Goal: Transaction & Acquisition: Obtain resource

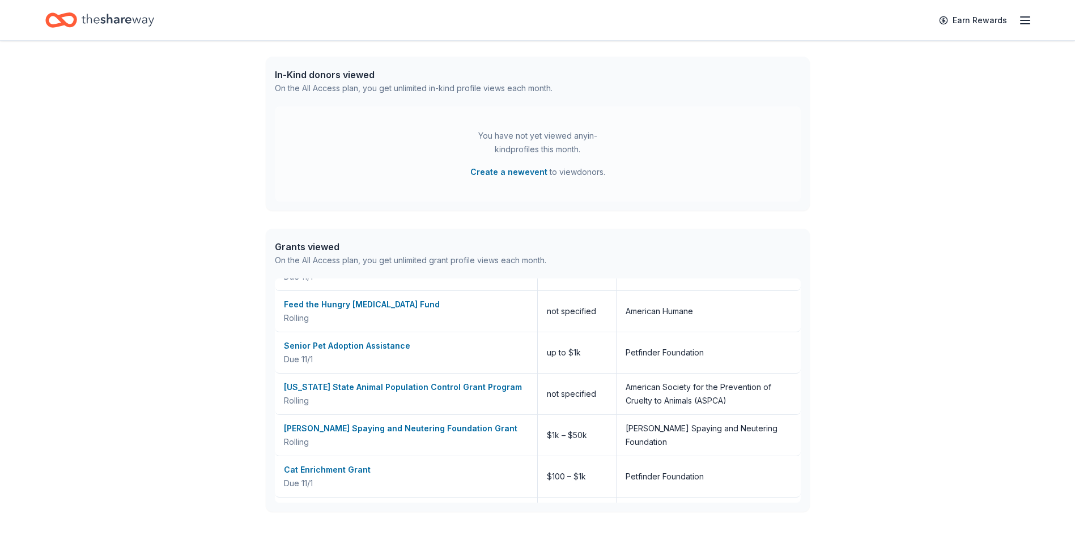
scroll to position [453, 0]
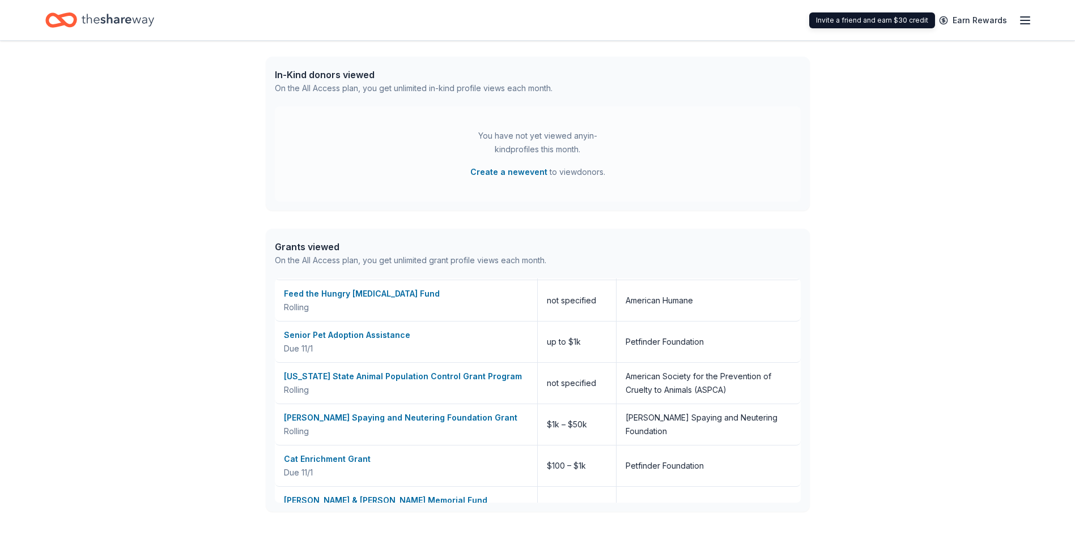
click at [1020, 18] on icon "button" at bounding box center [1025, 21] width 14 height 14
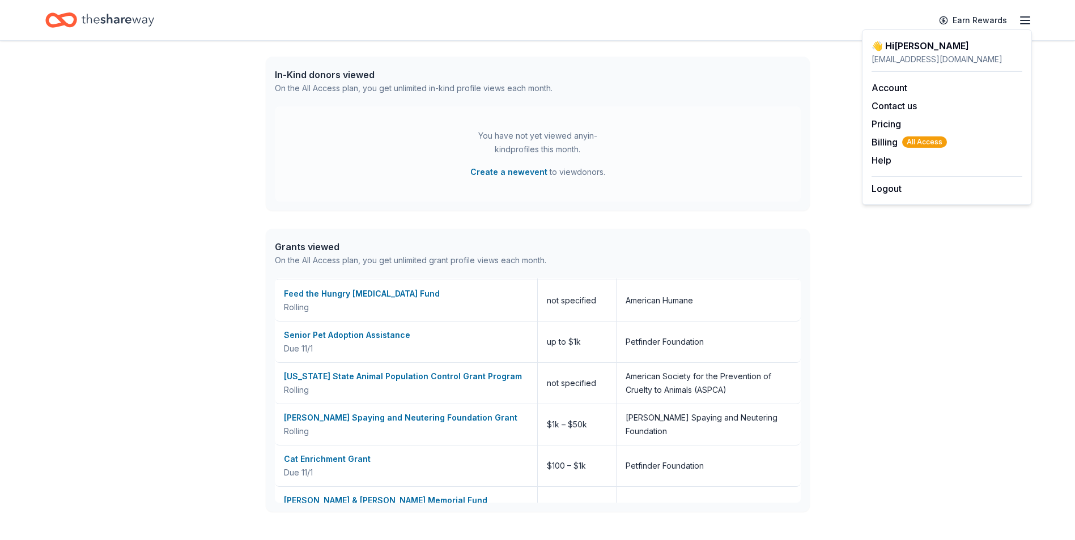
click at [953, 326] on div "👋 Hi Christa In-Kind Create new event You don't have an active event. Create a …" at bounding box center [537, 153] width 1075 height 791
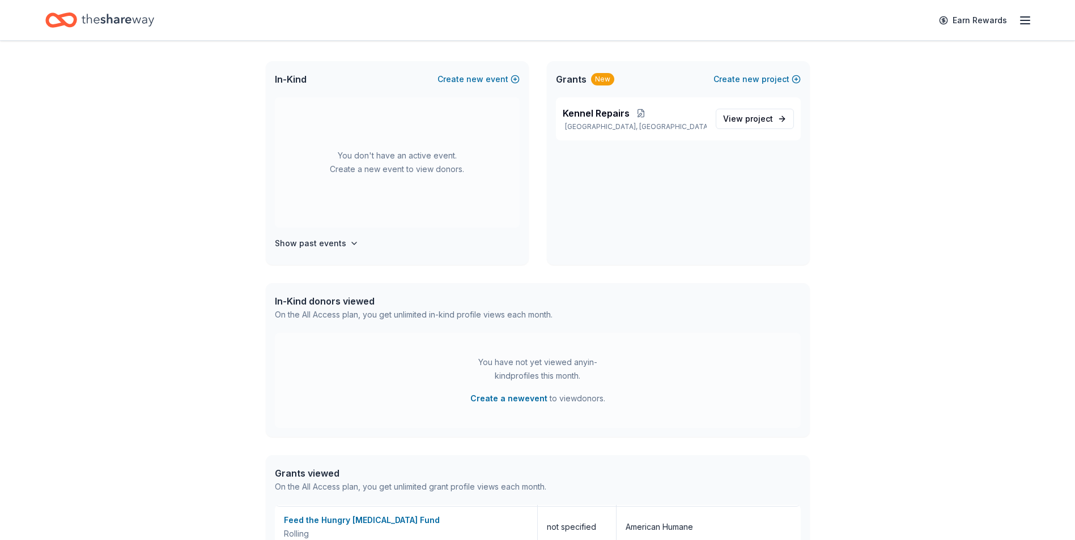
scroll to position [0, 0]
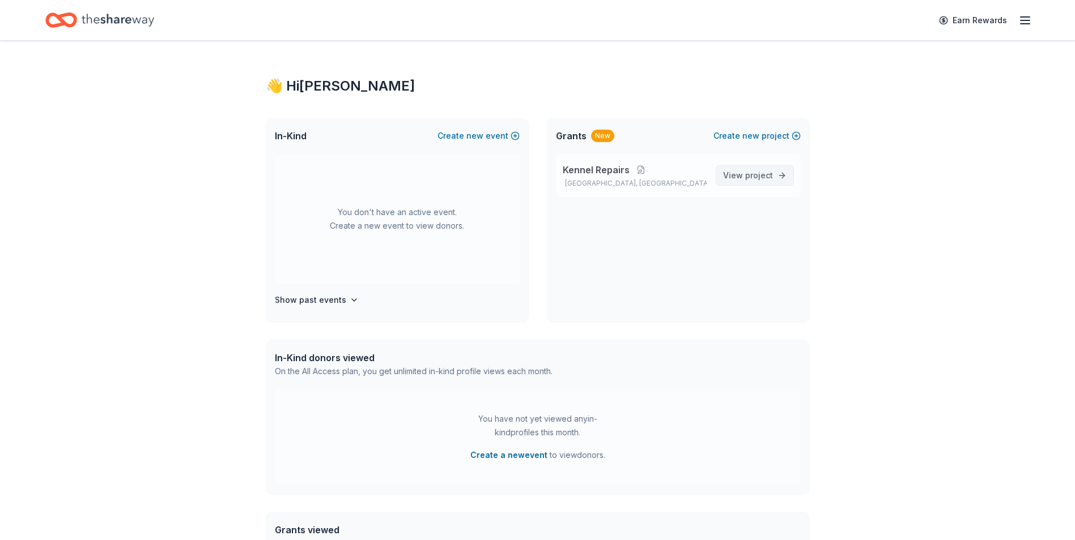
click at [759, 178] on span "project" at bounding box center [759, 176] width 28 height 10
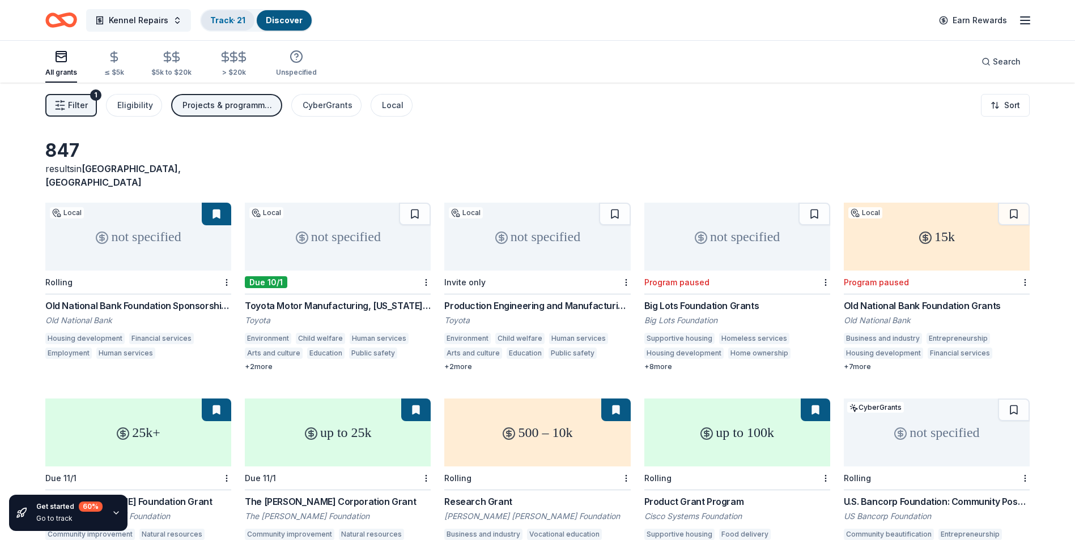
click at [227, 20] on link "Track · 21" at bounding box center [227, 20] width 35 height 10
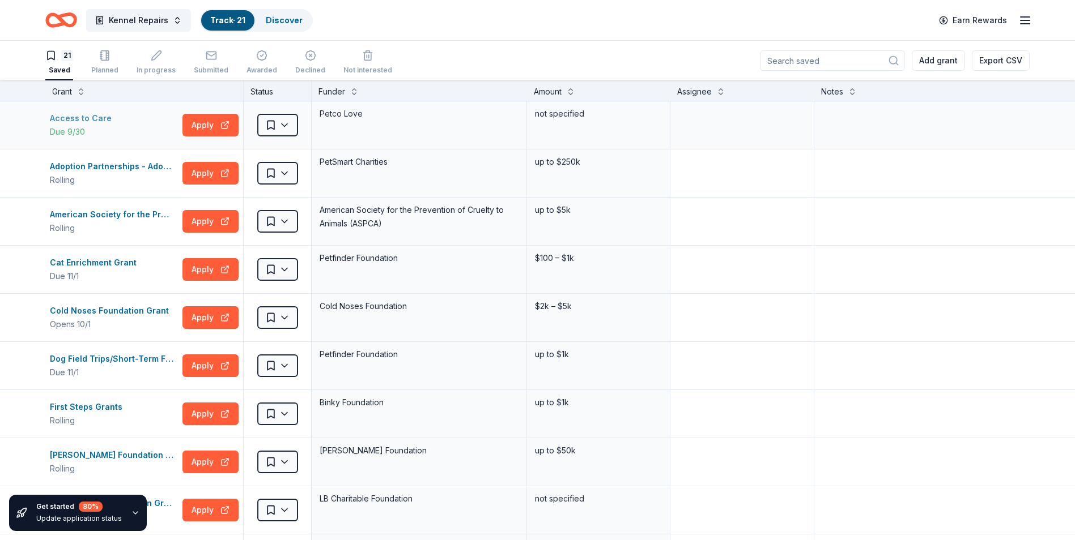
click at [100, 117] on div "Access to Care" at bounding box center [83, 119] width 66 height 14
click at [842, 116] on textarea at bounding box center [921, 125] width 213 height 45
type textarea "TNR"
click at [139, 165] on div "Adoption Partnerships - Adoption Rewards & Adoption Event Grants" at bounding box center [114, 167] width 128 height 14
click at [855, 157] on textarea at bounding box center [921, 173] width 213 height 45
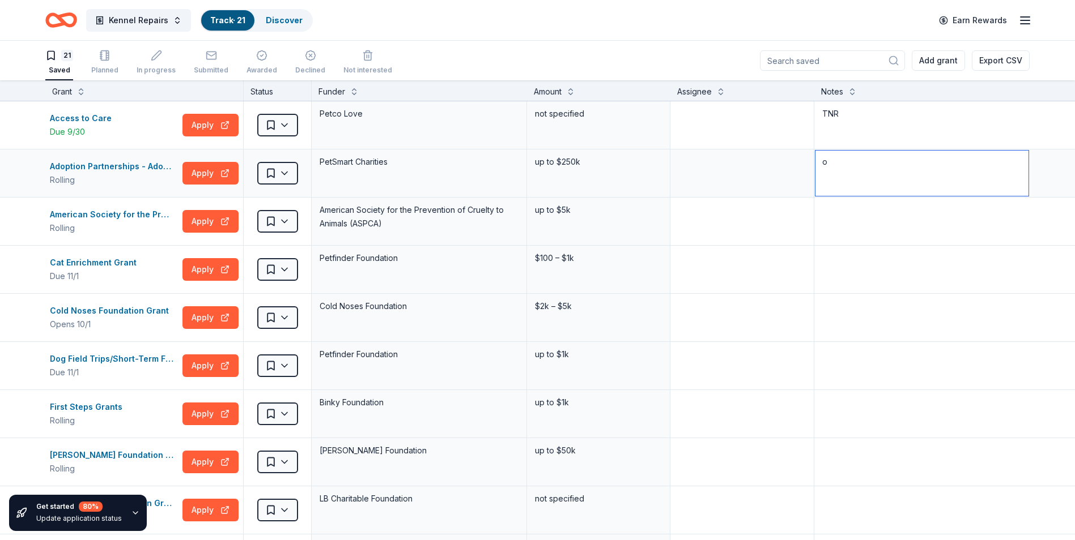
type textarea "o"
type textarea "to be an adoption partner - EVV was full last time we checked - will check again"
click at [754, 131] on textarea at bounding box center [741, 125] width 141 height 45
click at [134, 214] on div "American Society for the Prevention of Cruelty to Animals (ASPCA) Open Access P…" at bounding box center [114, 215] width 128 height 14
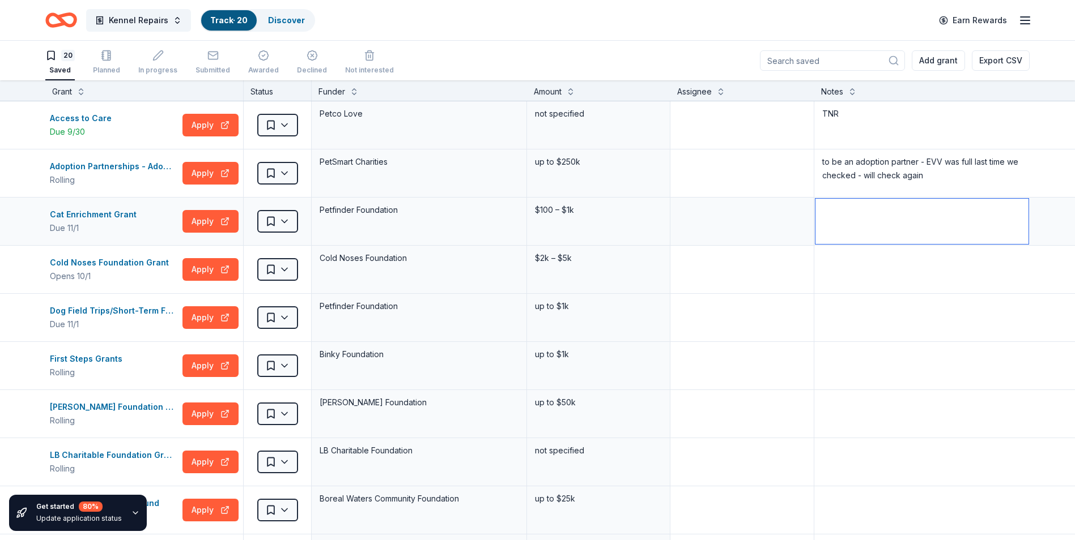
click at [846, 211] on textarea at bounding box center [921, 221] width 213 height 45
type textarea "Need pic of cat room"
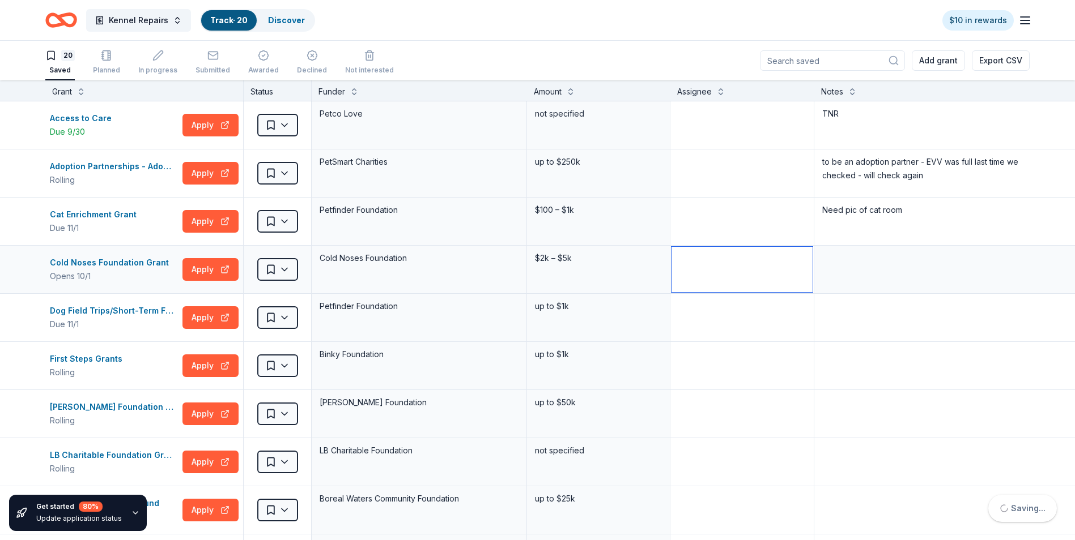
click at [735, 266] on textarea at bounding box center [741, 269] width 141 height 45
click at [151, 266] on div "Cold Noses Foundation Grant" at bounding box center [112, 263] width 124 height 14
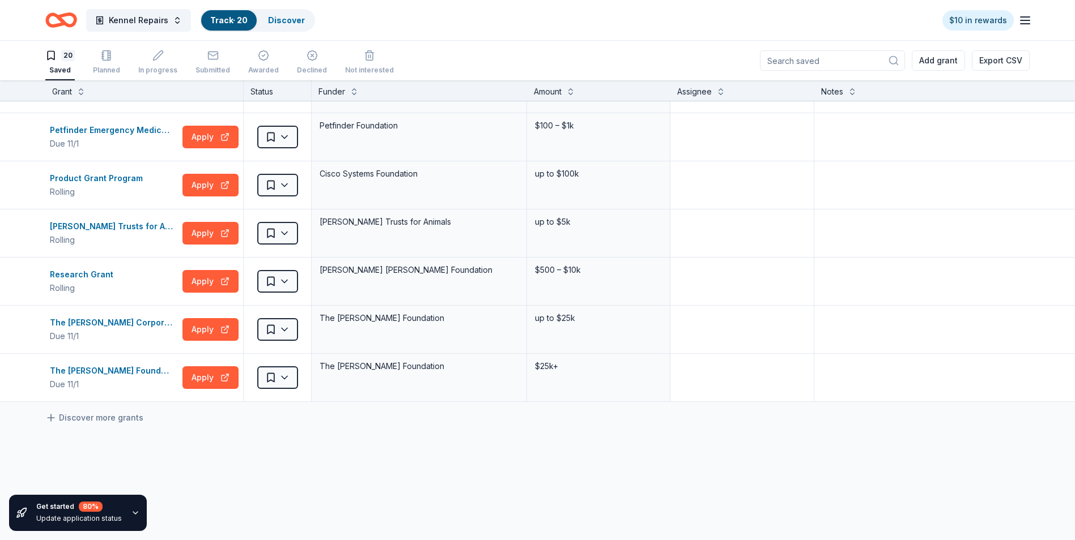
scroll to position [680, 0]
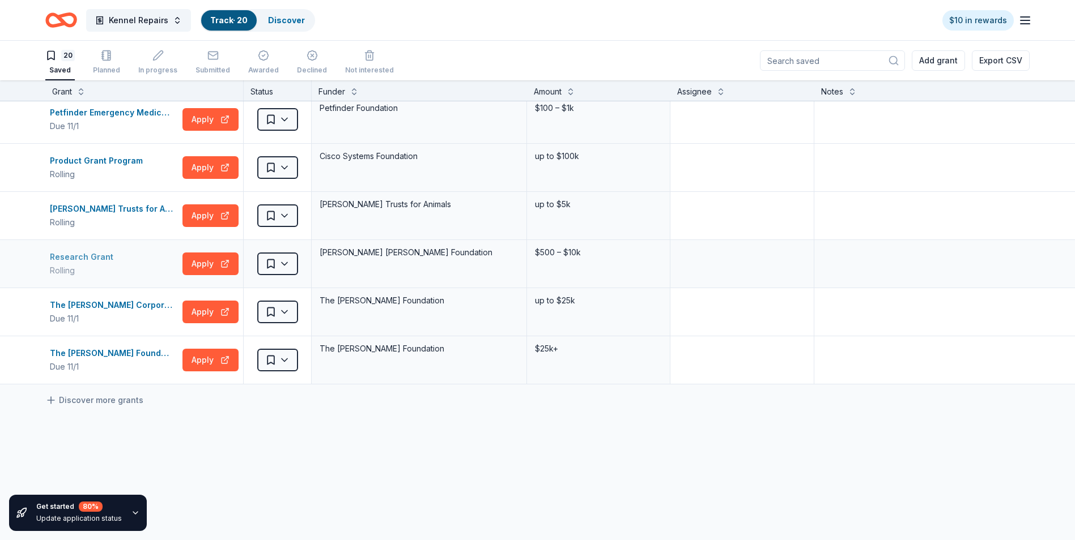
click at [95, 257] on div "Research Grant" at bounding box center [84, 257] width 68 height 14
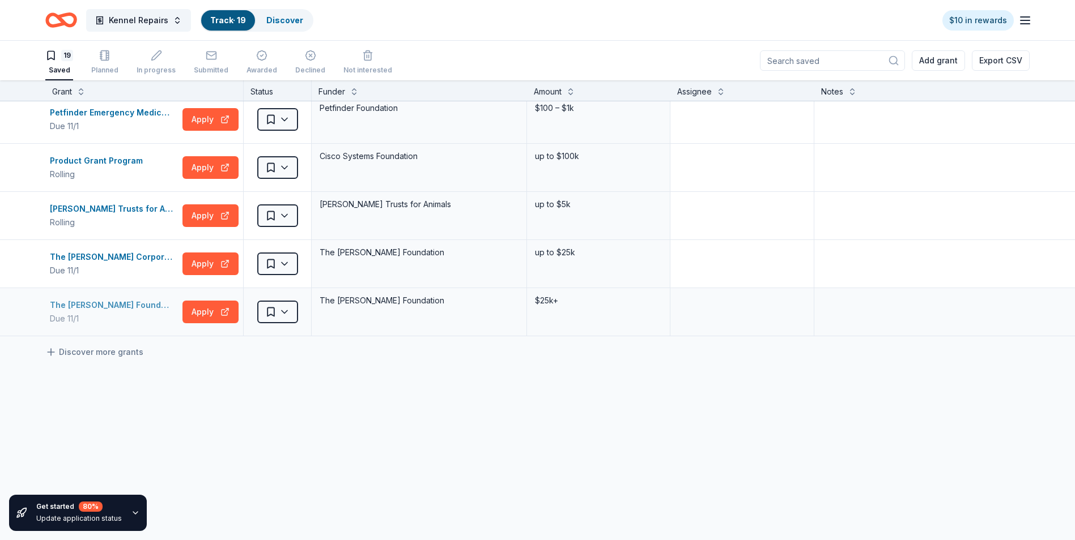
click at [146, 308] on div "The Brown-Forman Foundation Grant" at bounding box center [114, 306] width 128 height 14
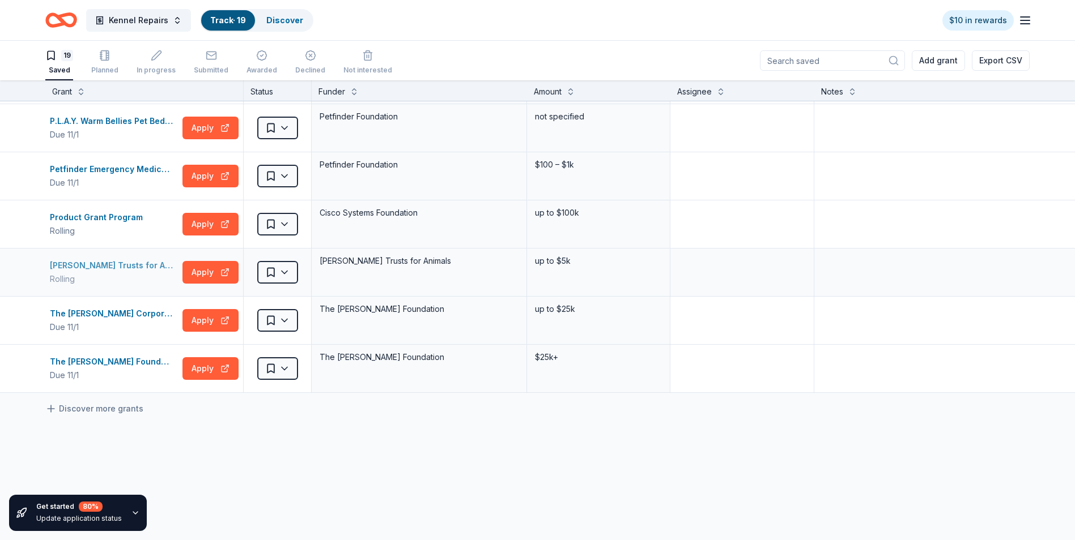
click at [144, 263] on div "Ray Rowe Trusts for Animals Grant" at bounding box center [114, 266] width 128 height 14
click at [858, 276] on textarea at bounding box center [921, 272] width 213 height 45
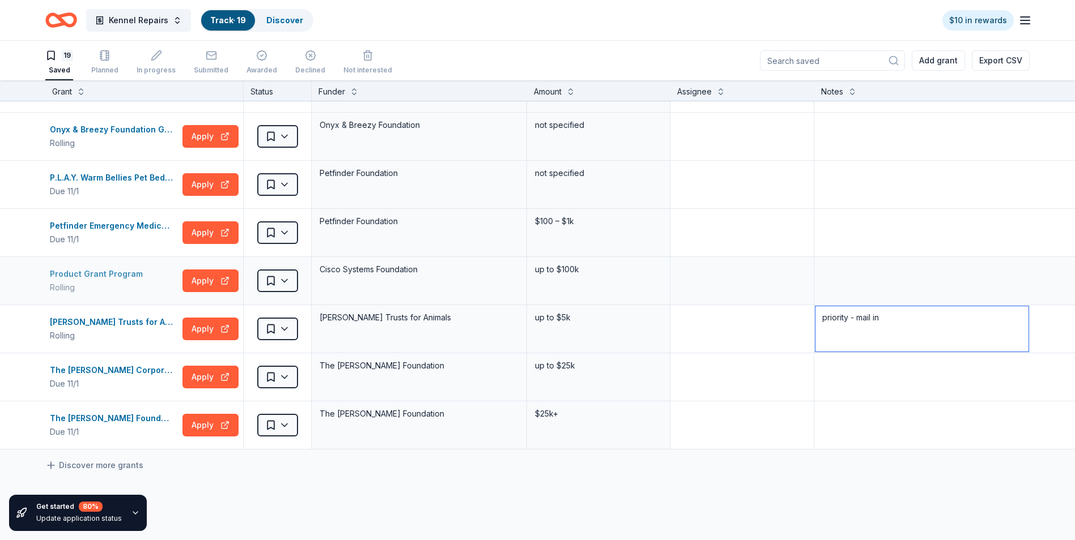
type textarea "priority - mail in"
click at [73, 276] on div "Product Grant Program" at bounding box center [98, 274] width 97 height 14
click at [833, 283] on textarea at bounding box center [921, 280] width 213 height 45
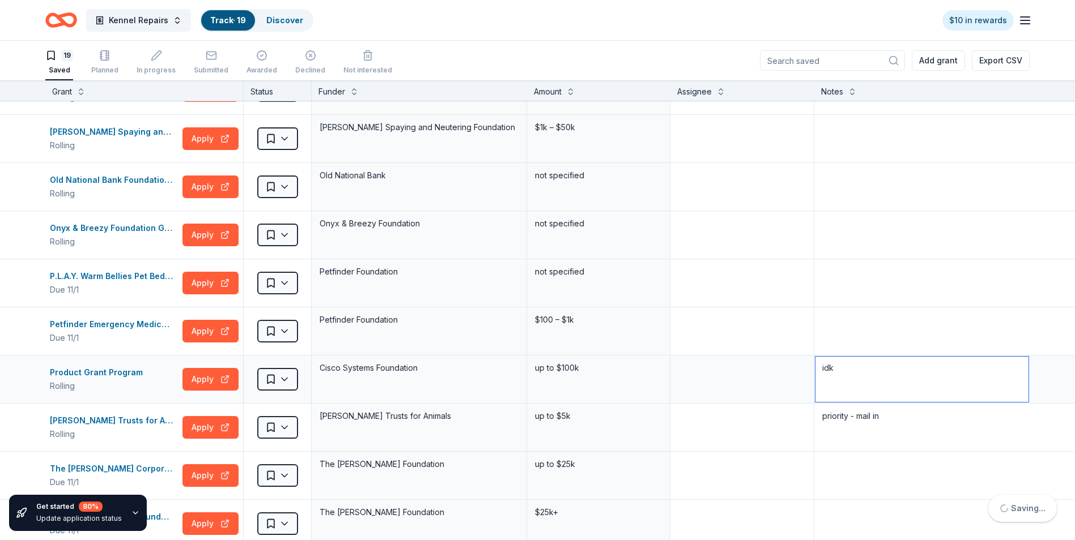
scroll to position [453, 0]
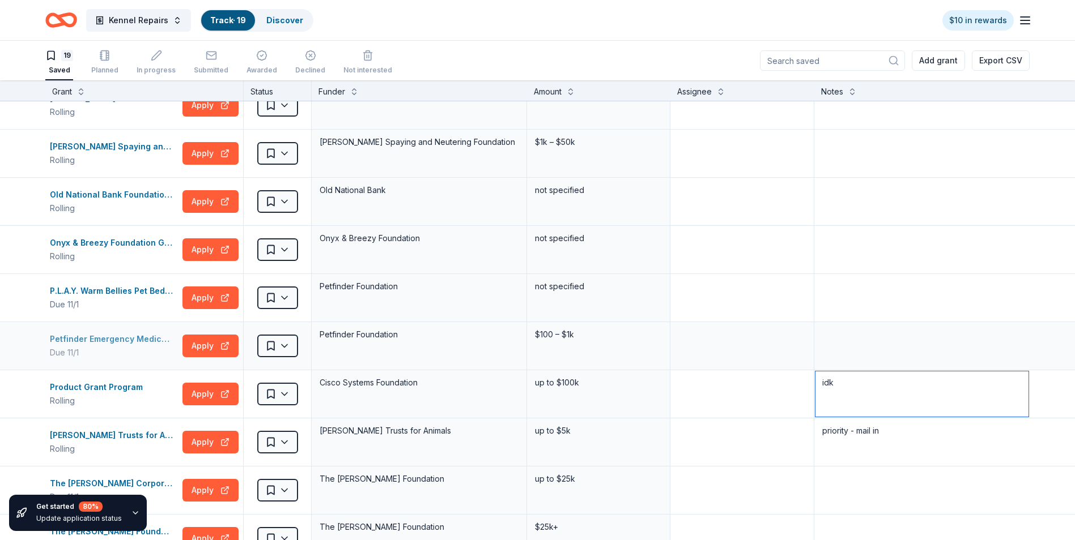
type textarea "idk"
click at [142, 339] on div "Petfinder Emergency Medical Grant" at bounding box center [114, 340] width 128 height 14
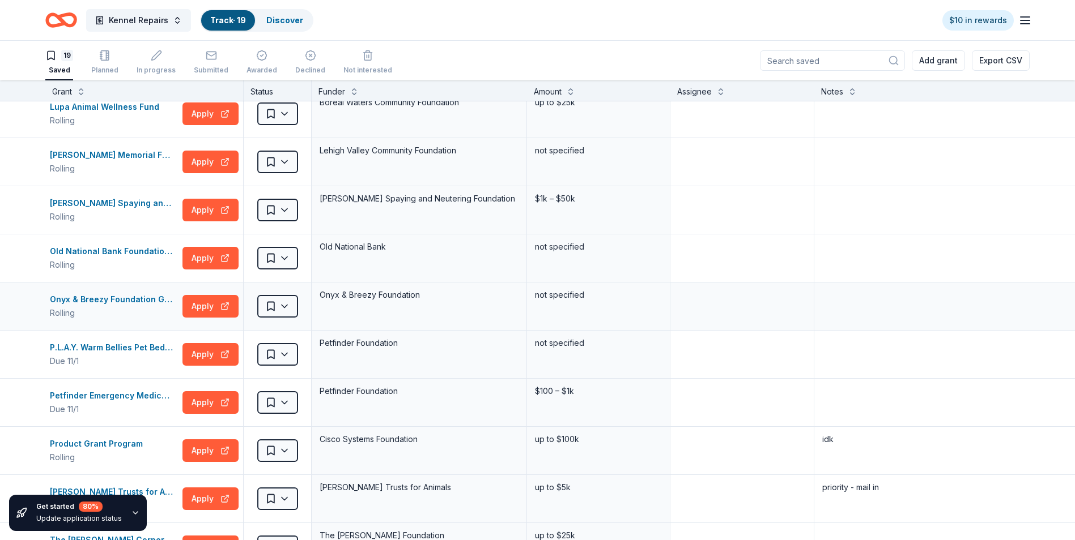
scroll to position [340, 0]
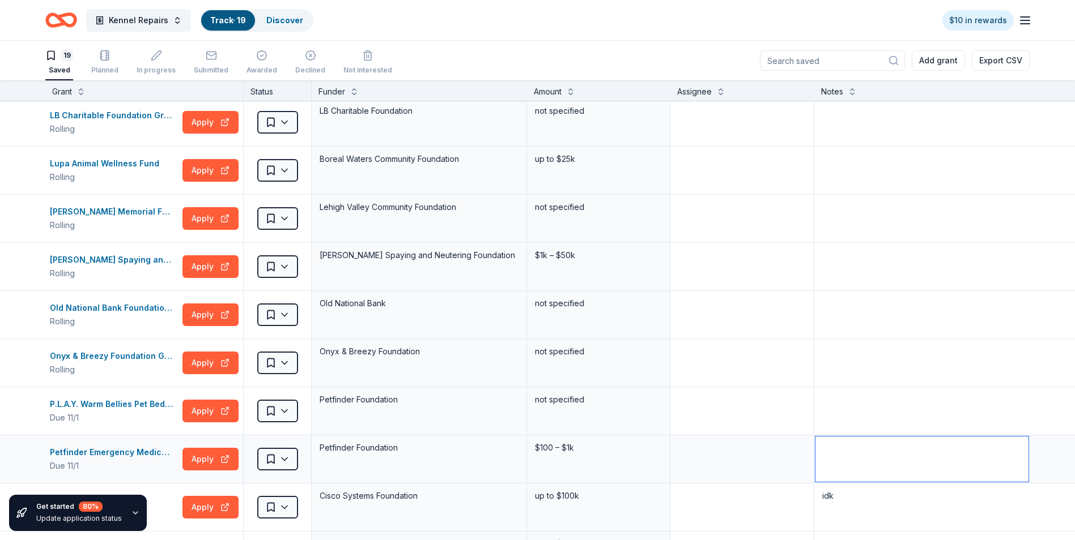
click at [838, 453] on textarea at bounding box center [921, 459] width 213 height 45
type textarea "for the medical care of a specific animal - we dont have one rn"
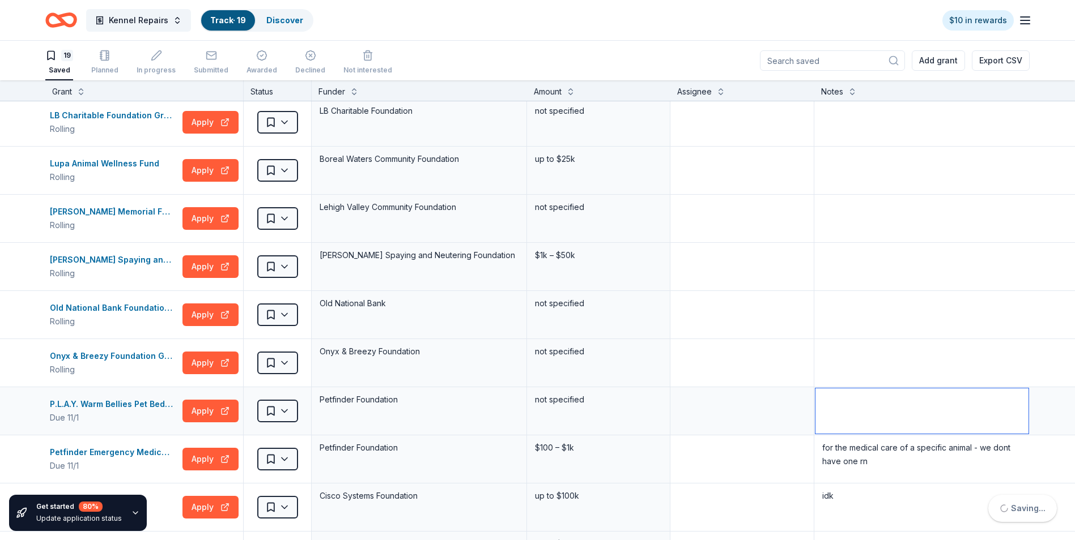
click at [844, 398] on textarea at bounding box center [921, 411] width 213 height 45
click at [147, 358] on div "Onyx & Breezy Foundation Grant" at bounding box center [114, 357] width 128 height 14
click at [846, 356] on textarea at bounding box center [921, 362] width 213 height 45
click at [744, 312] on textarea at bounding box center [741, 314] width 141 height 45
click at [140, 308] on div "Old National Bank Foundation Sponsorships" at bounding box center [114, 308] width 128 height 14
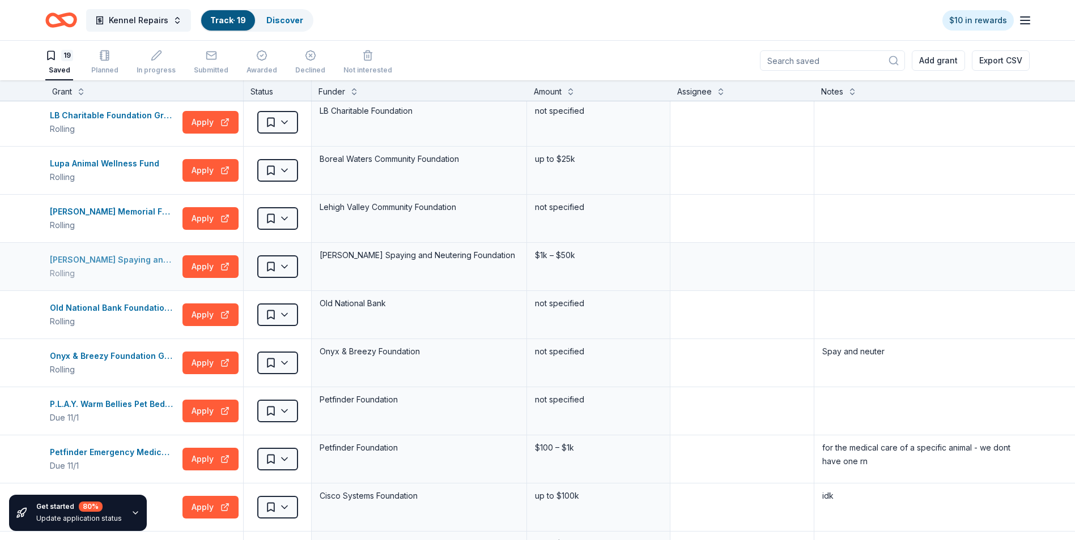
click at [142, 259] on div "[PERSON_NAME] Spaying and Neutering Foundation Grant" at bounding box center [114, 260] width 128 height 14
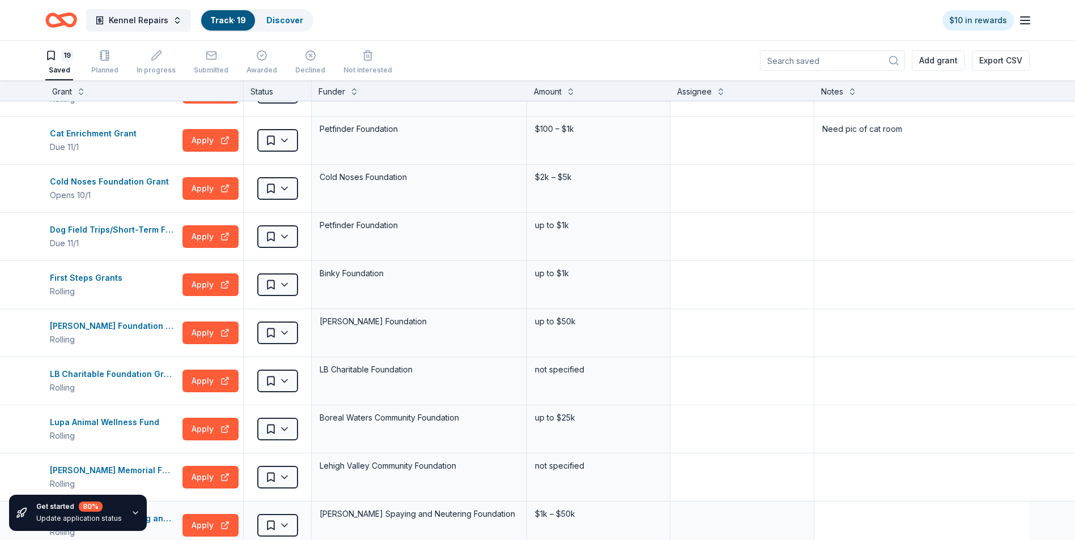
scroll to position [283, 0]
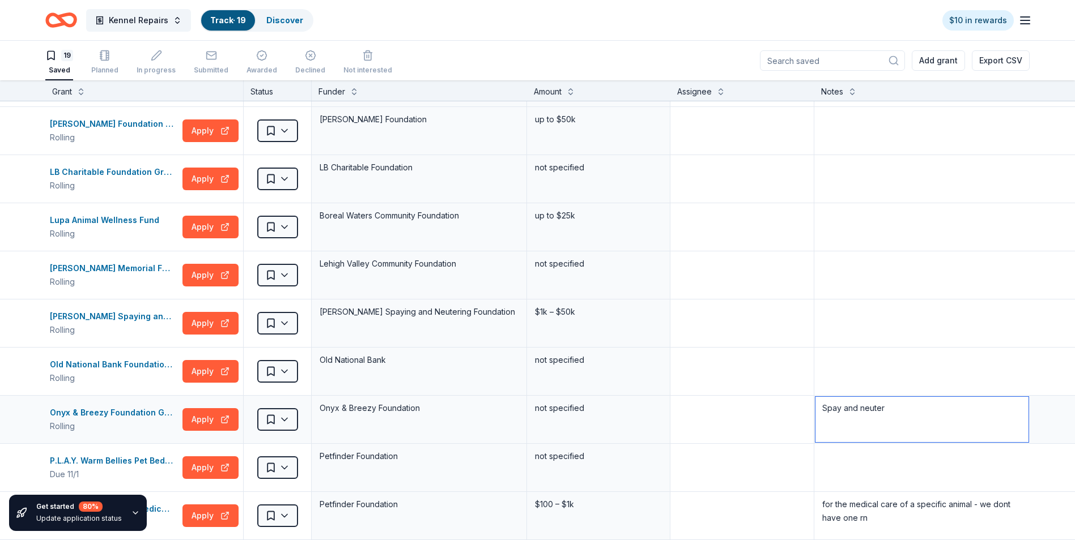
drag, startPoint x: 891, startPoint y: 407, endPoint x: 776, endPoint y: 415, distance: 115.3
click at [776, 415] on div "Onyx & Breezy Foundation Grant Rolling Apply Saved Onyx & Breezy Foundation not…" at bounding box center [537, 420] width 1075 height 48
type textarea "TNR"
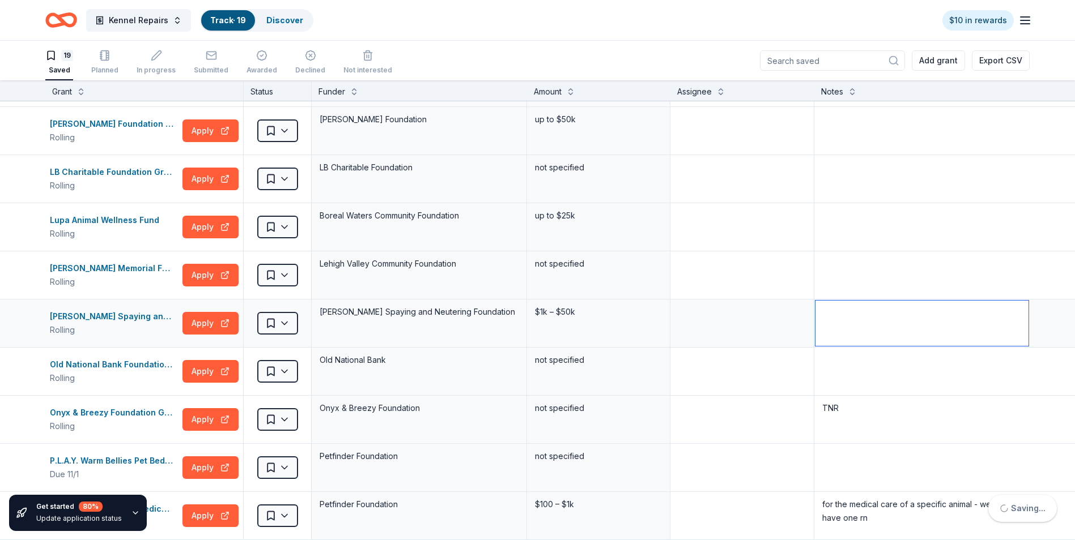
click at [815, 317] on textarea at bounding box center [921, 323] width 213 height 45
type textarea "TNR"
click at [149, 267] on div "Margaret Haas Rotunno Memorial Fund for Local No Kill Shelters" at bounding box center [114, 269] width 128 height 14
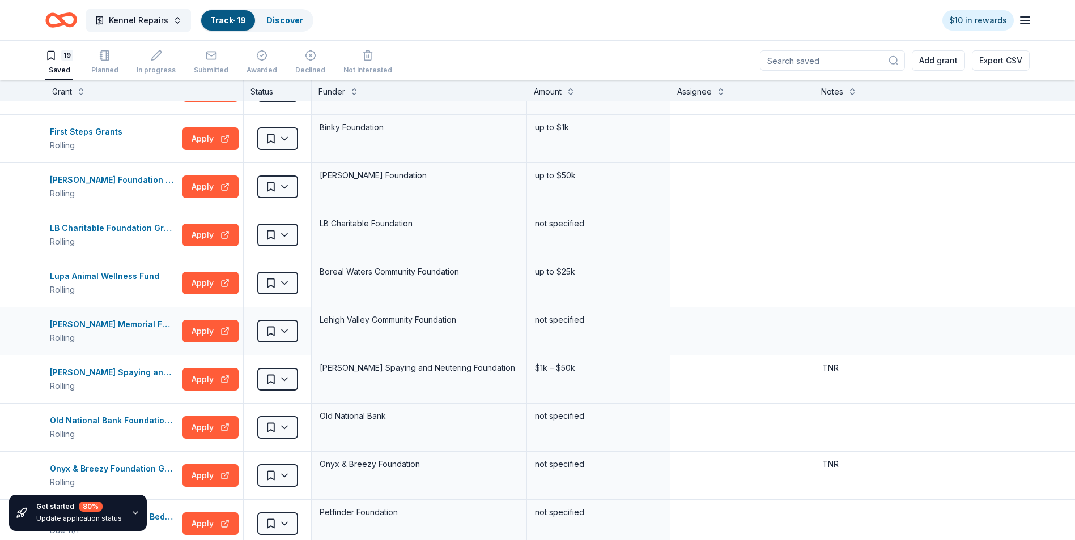
scroll to position [227, 0]
click at [111, 274] on div "Lupa Animal Wellness Fund" at bounding box center [107, 277] width 114 height 14
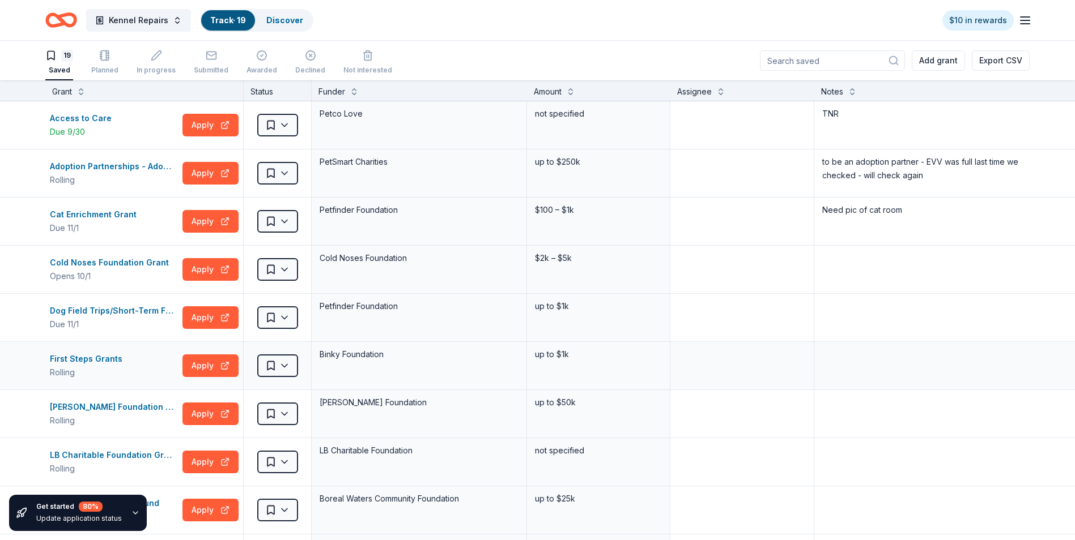
scroll to position [57, 0]
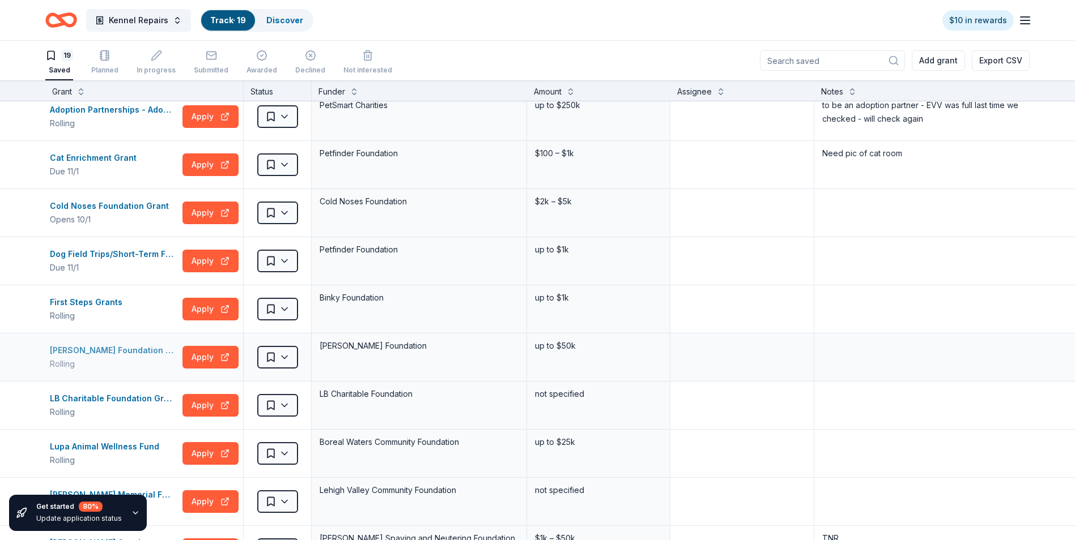
click at [117, 354] on div "Laura J. Niles Foundation Grant" at bounding box center [114, 351] width 128 height 14
click at [855, 360] on textarea at bounding box center [921, 357] width 213 height 45
type textarea "f"
type textarea "eh"
click at [854, 314] on textarea at bounding box center [921, 309] width 213 height 45
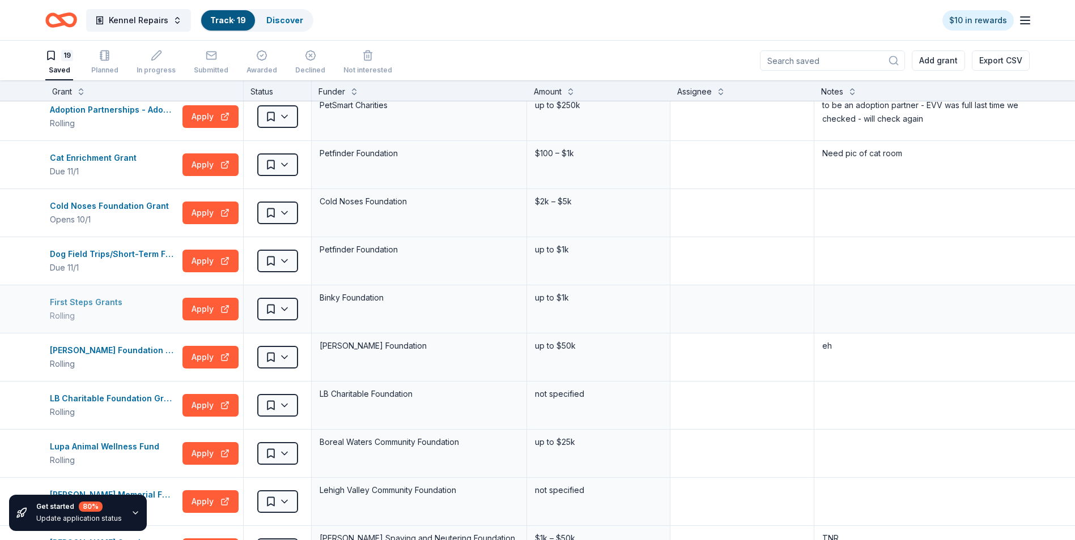
click at [107, 304] on div "First Steps Grants" at bounding box center [88, 303] width 77 height 14
click at [871, 309] on textarea at bounding box center [921, 309] width 213 height 45
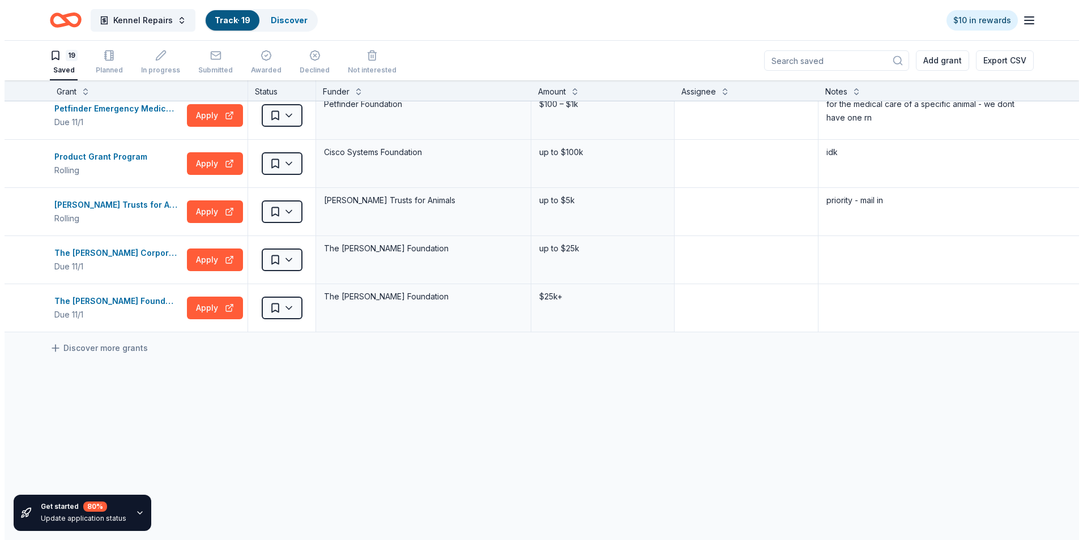
scroll to position [688, 0]
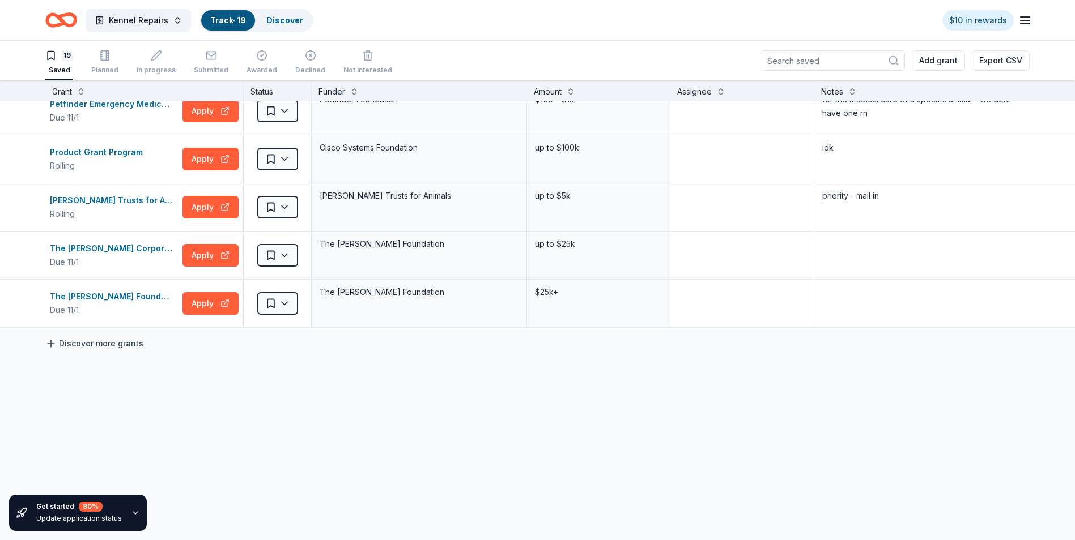
type textarea "TNR"
click at [122, 341] on link "Discover more grants" at bounding box center [94, 344] width 98 height 14
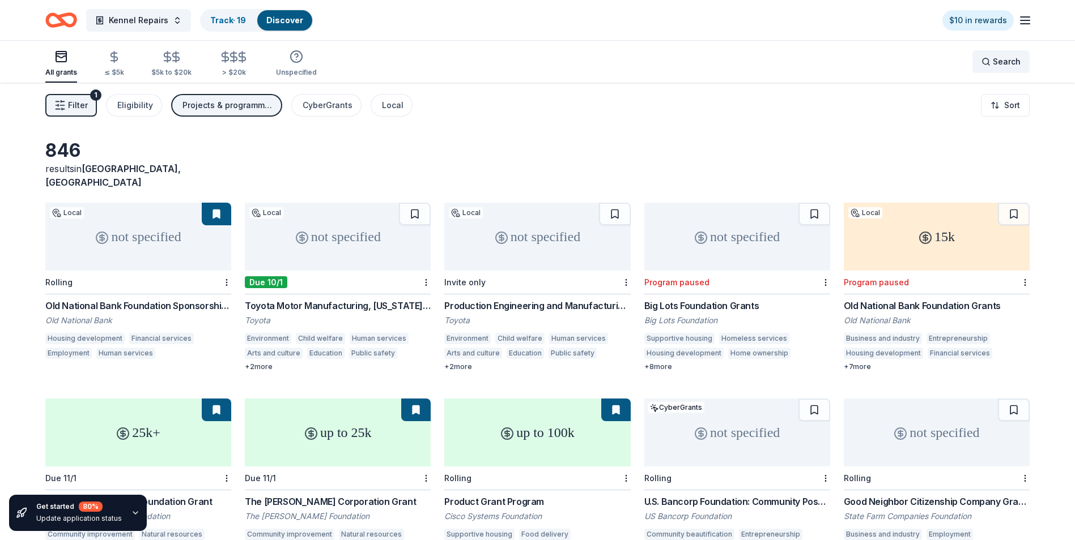
click at [1015, 60] on span "Search" at bounding box center [1007, 62] width 28 height 14
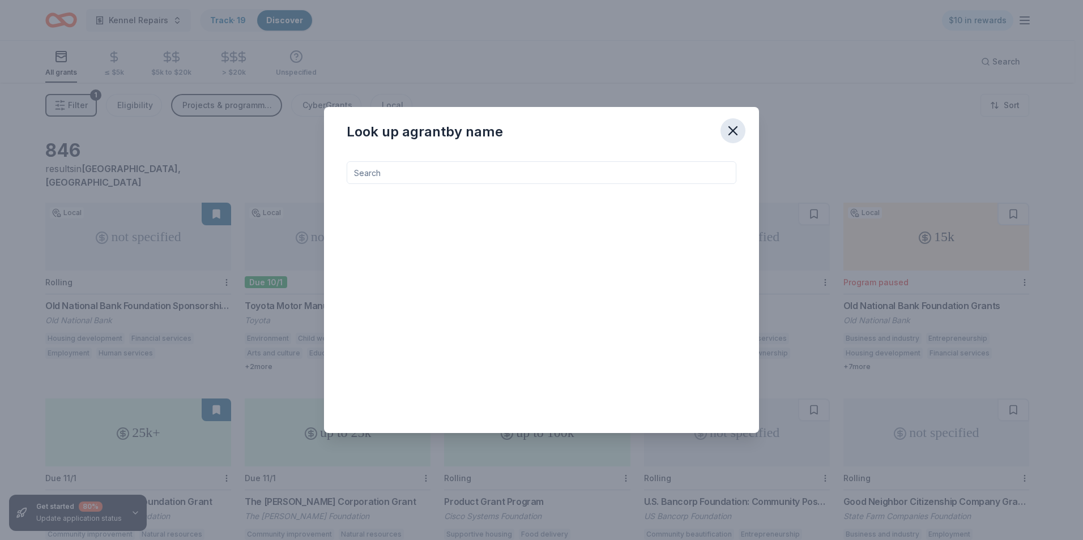
click at [737, 133] on icon "button" at bounding box center [733, 131] width 16 height 16
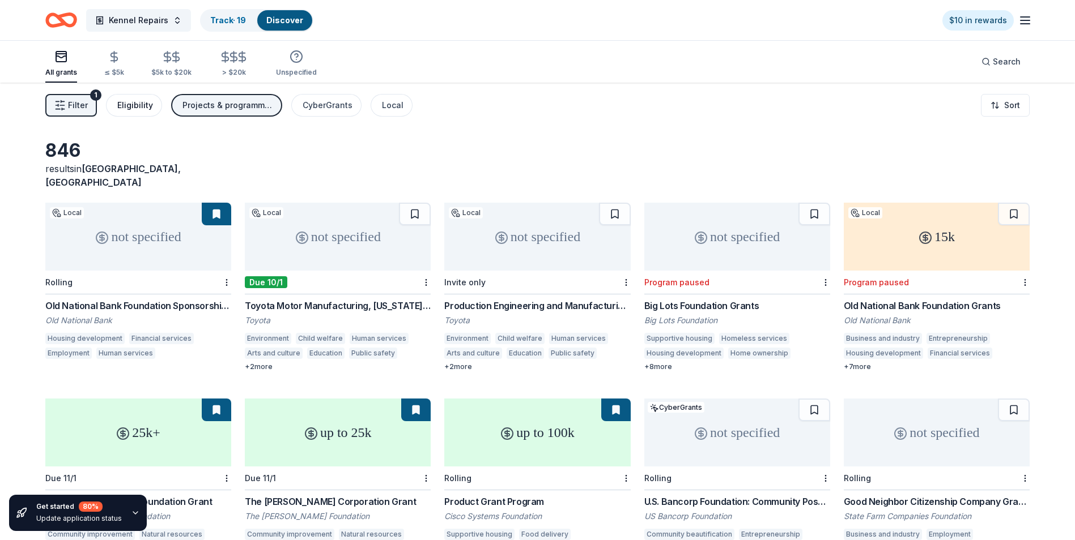
click at [144, 108] on div "Eligibility" at bounding box center [135, 106] width 36 height 14
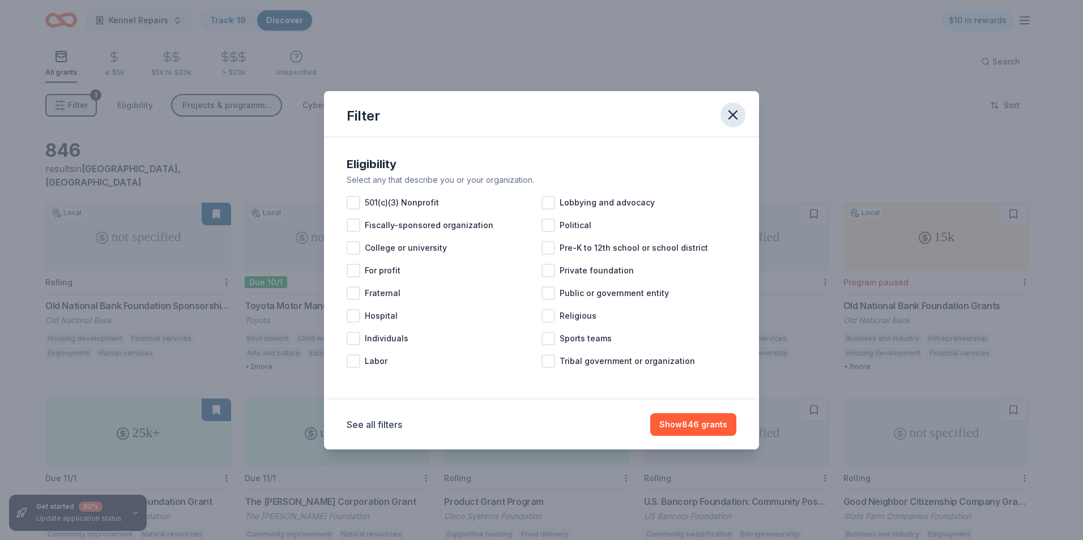
click at [737, 117] on icon "button" at bounding box center [733, 115] width 16 height 16
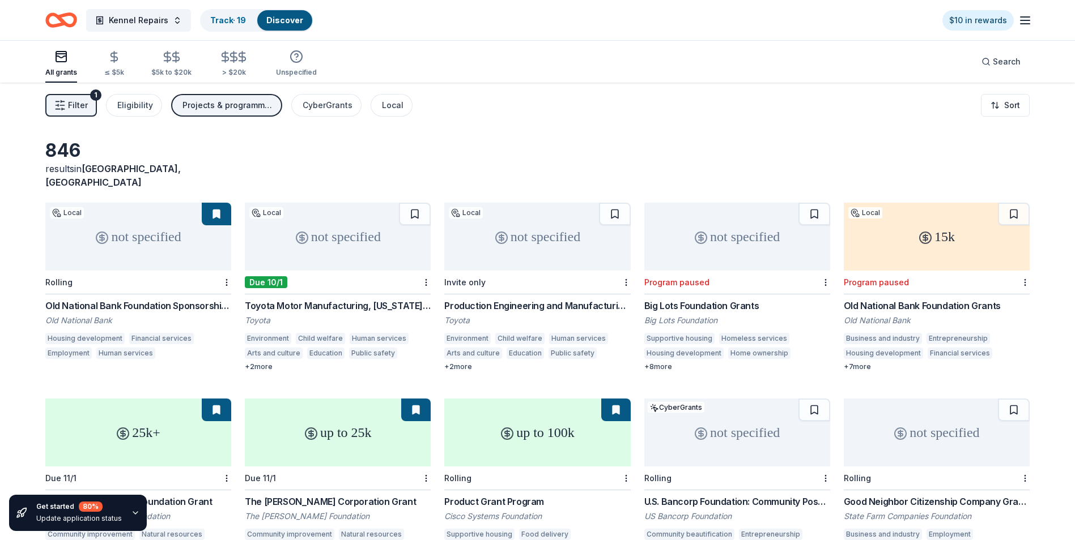
click at [218, 108] on div "Projects & programming, General operations" at bounding box center [227, 106] width 91 height 14
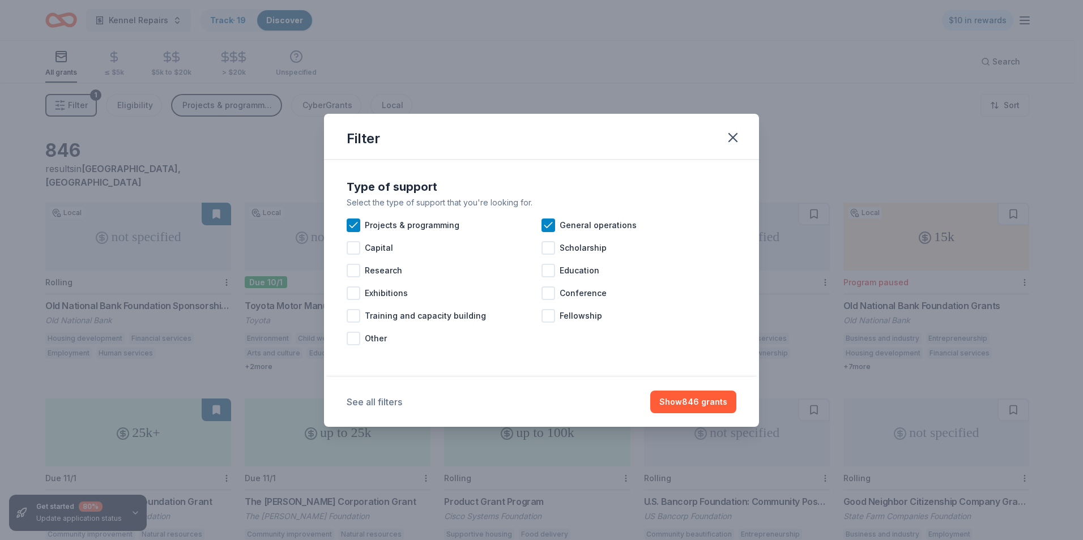
click at [391, 405] on button "See all filters" at bounding box center [375, 402] width 56 height 14
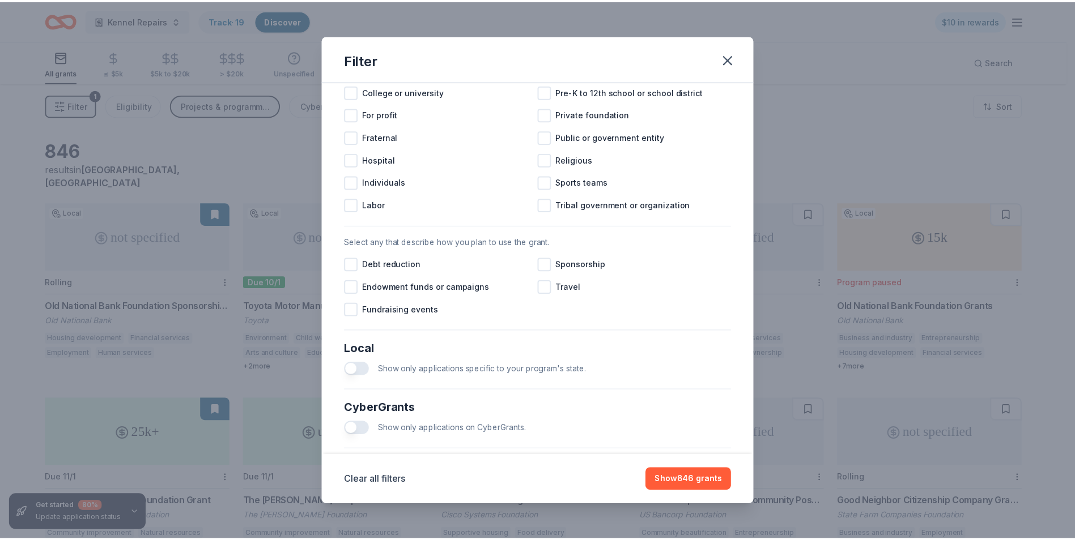
scroll to position [410, 0]
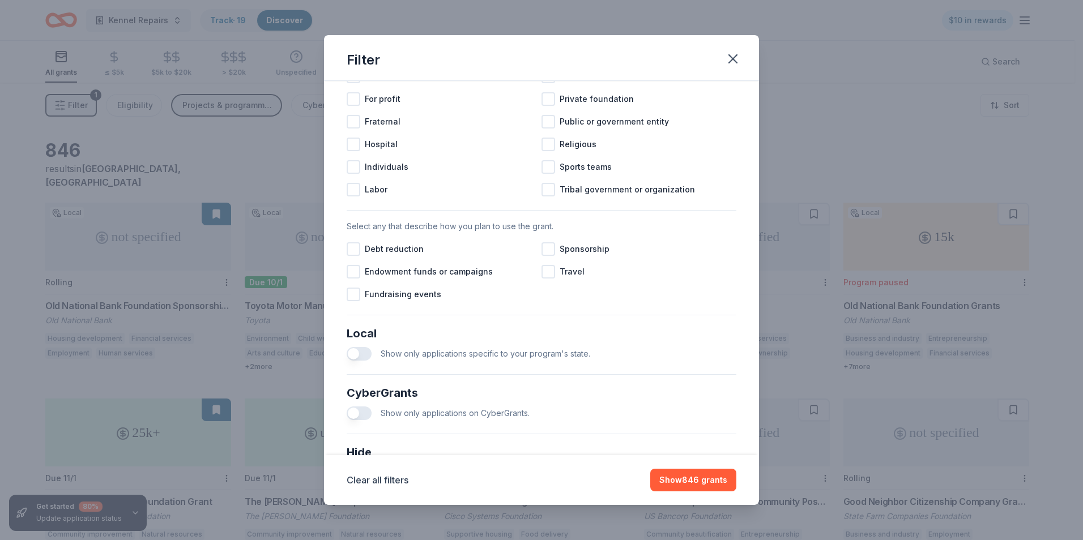
click at [371, 361] on button "button" at bounding box center [359, 354] width 25 height 14
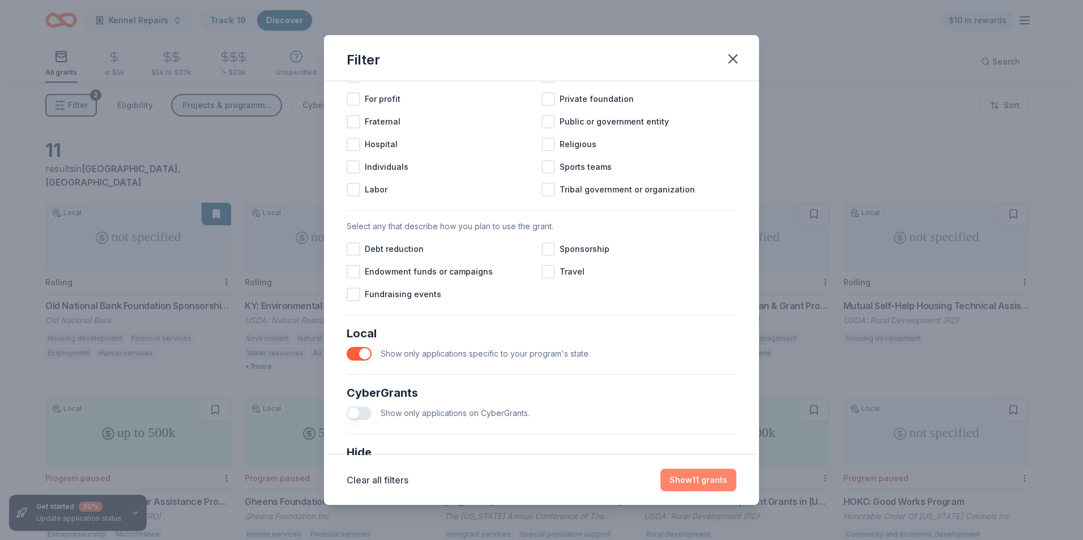
click at [672, 476] on button "Show 11 grants" at bounding box center [699, 480] width 76 height 23
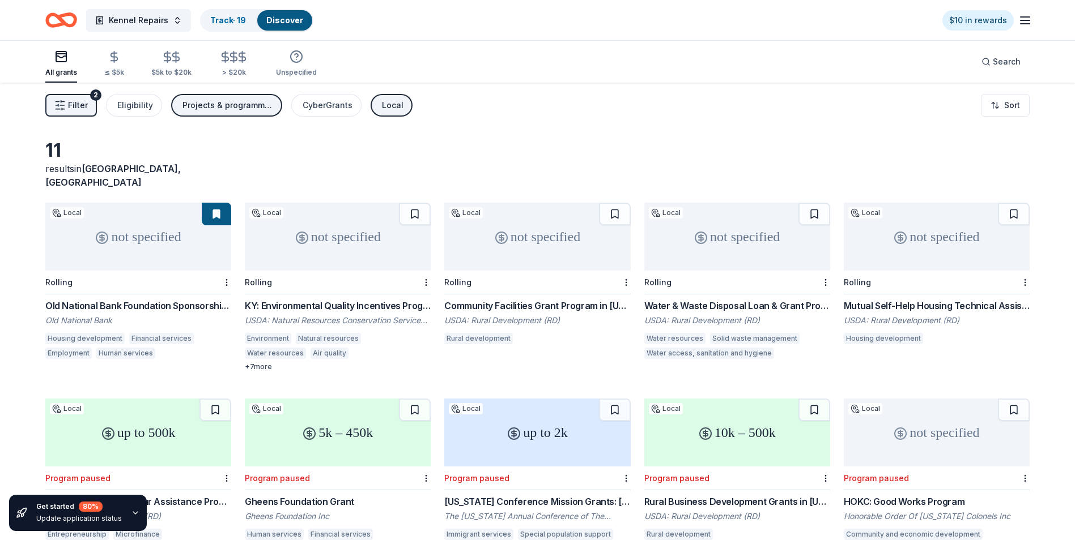
click at [397, 112] on div "Local" at bounding box center [393, 106] width 22 height 14
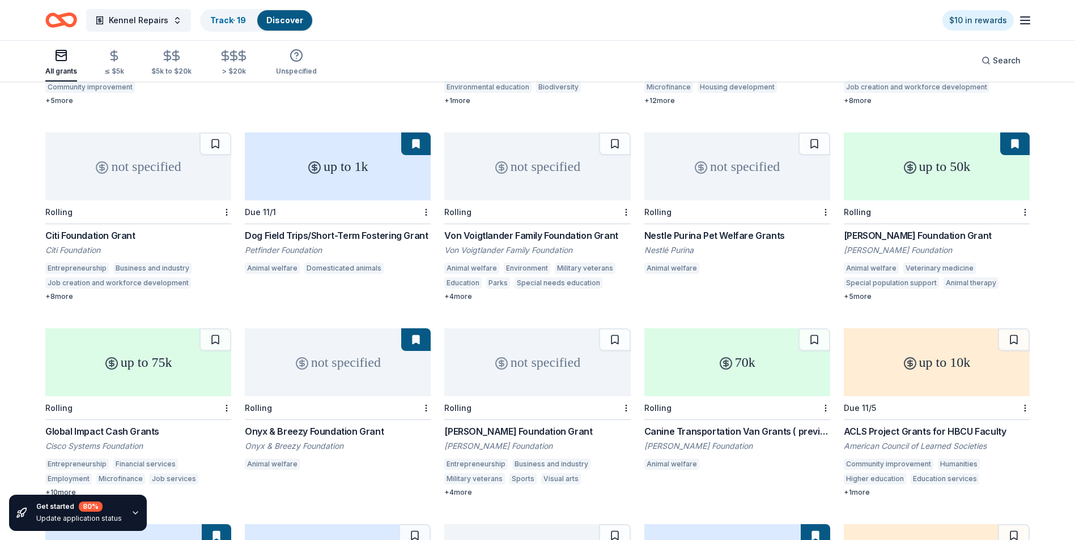
scroll to position [2087, 0]
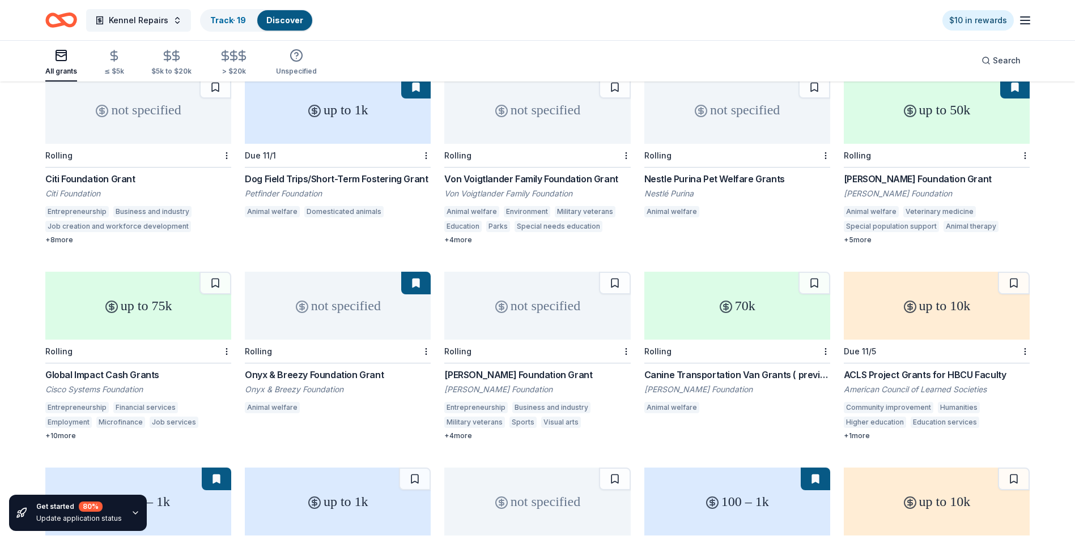
click at [773, 368] on div "Canine Transportation Van Grants ( previously Mobile Adoption Van Grants)" at bounding box center [737, 375] width 186 height 14
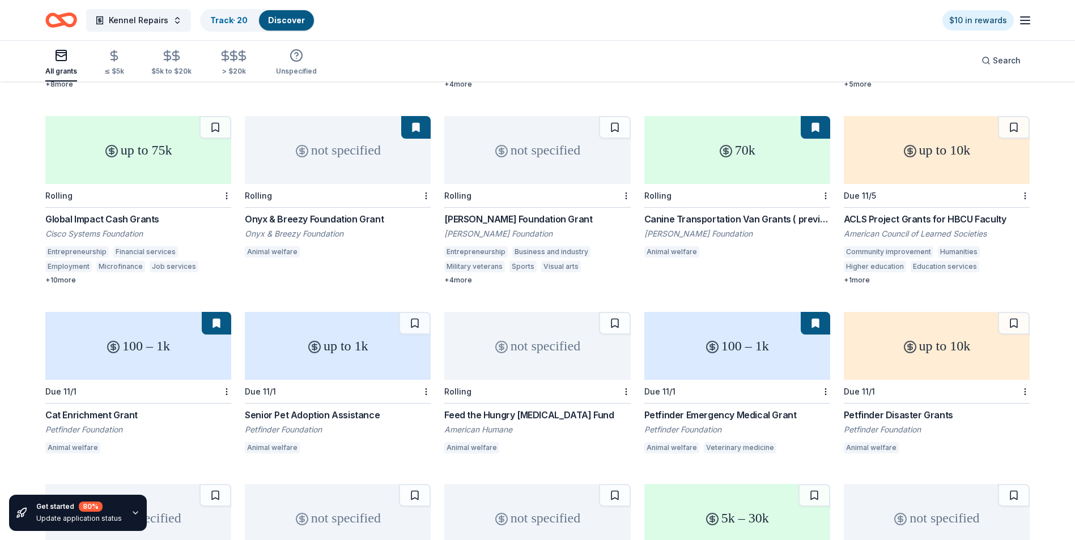
scroll to position [2257, 0]
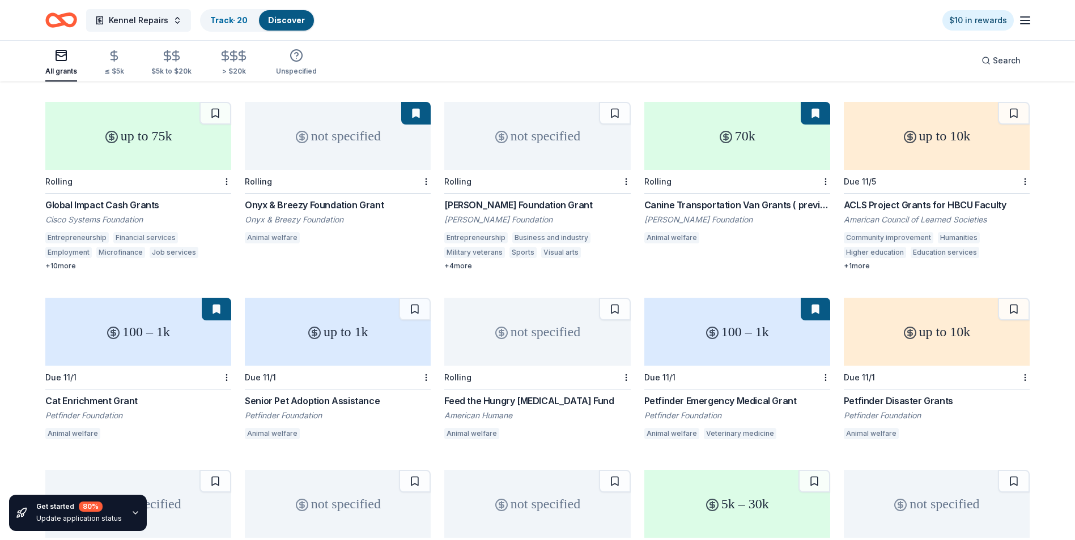
click at [370, 394] on div "Senior Pet Adoption Assistance" at bounding box center [338, 401] width 186 height 14
click at [419, 300] on button at bounding box center [415, 309] width 32 height 23
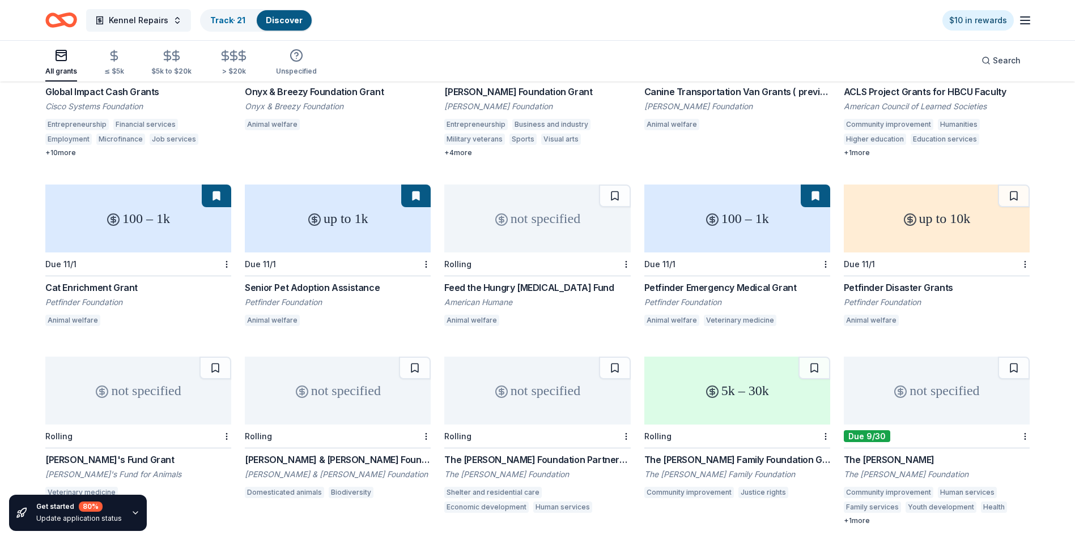
scroll to position [2433, 0]
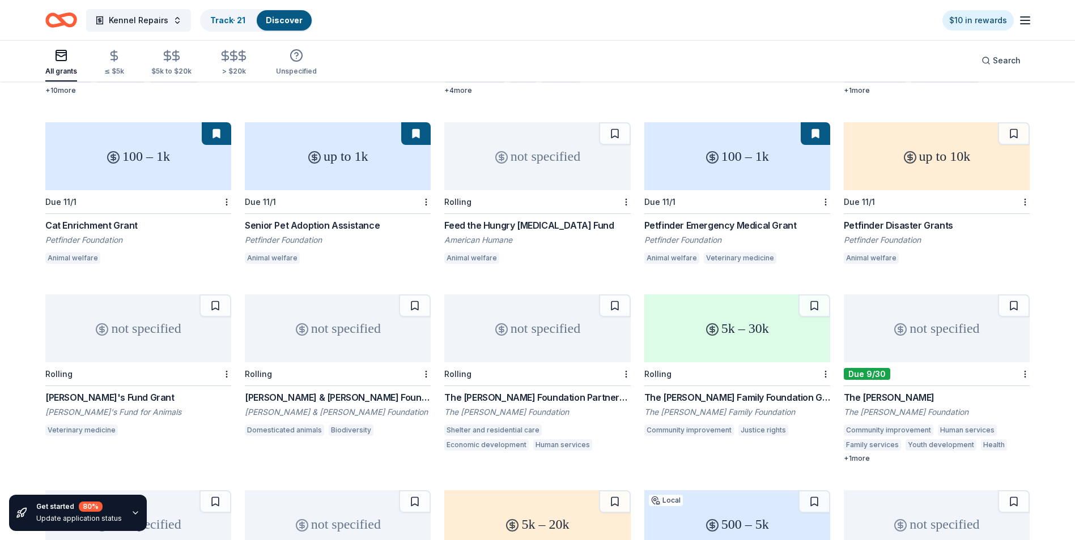
click at [117, 391] on div "Rose's Fund Grant" at bounding box center [138, 398] width 186 height 14
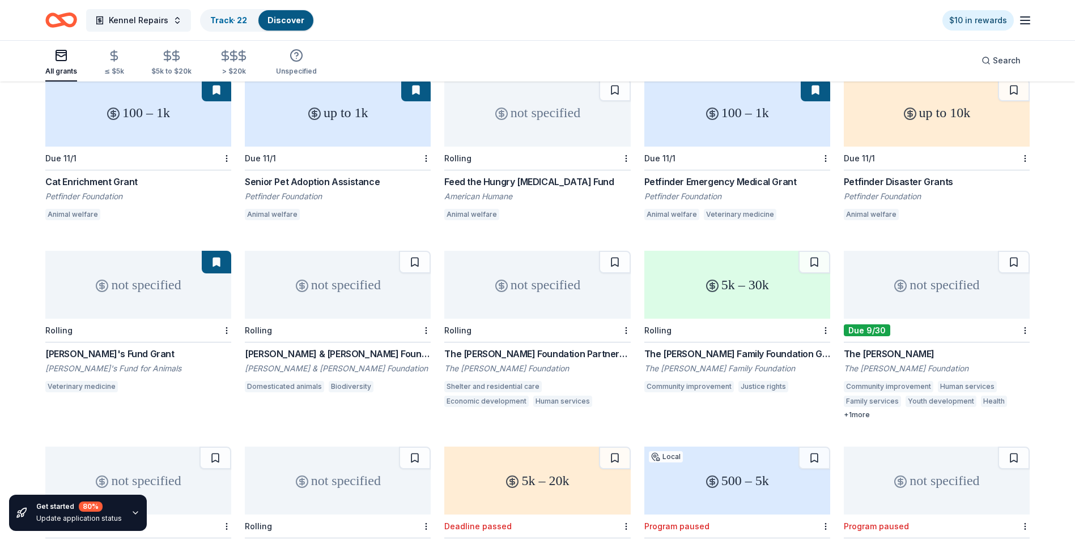
scroll to position [2489, 0]
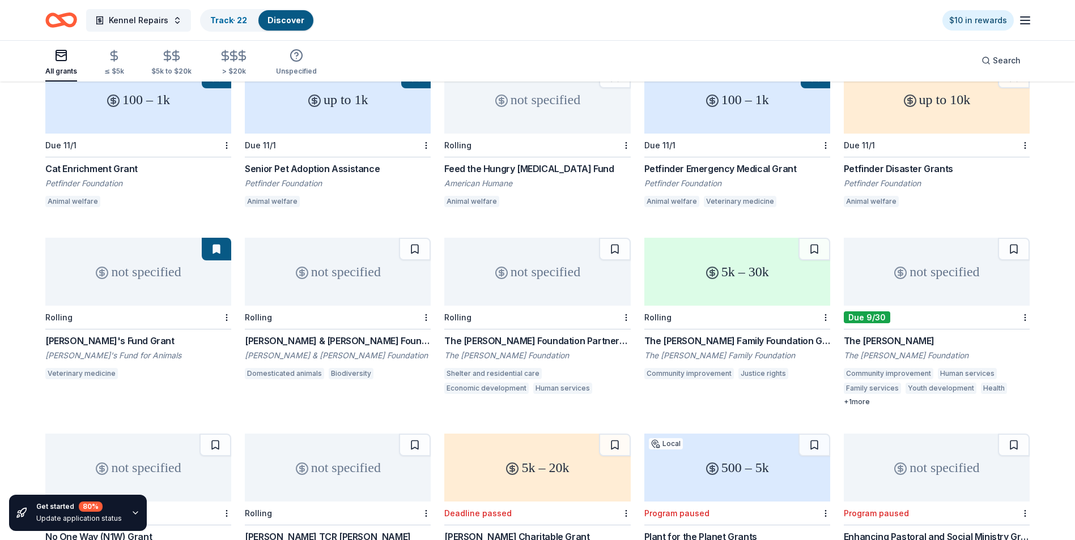
click at [384, 334] on div "Arthur L. & Elaine V. Johnson Foundation Grant" at bounding box center [338, 341] width 186 height 14
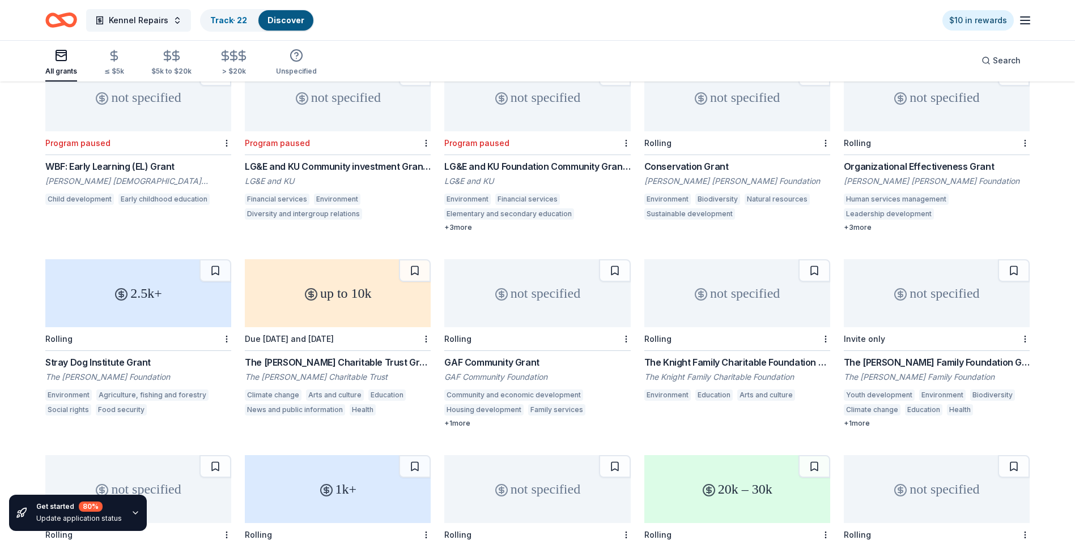
scroll to position [3113, 0]
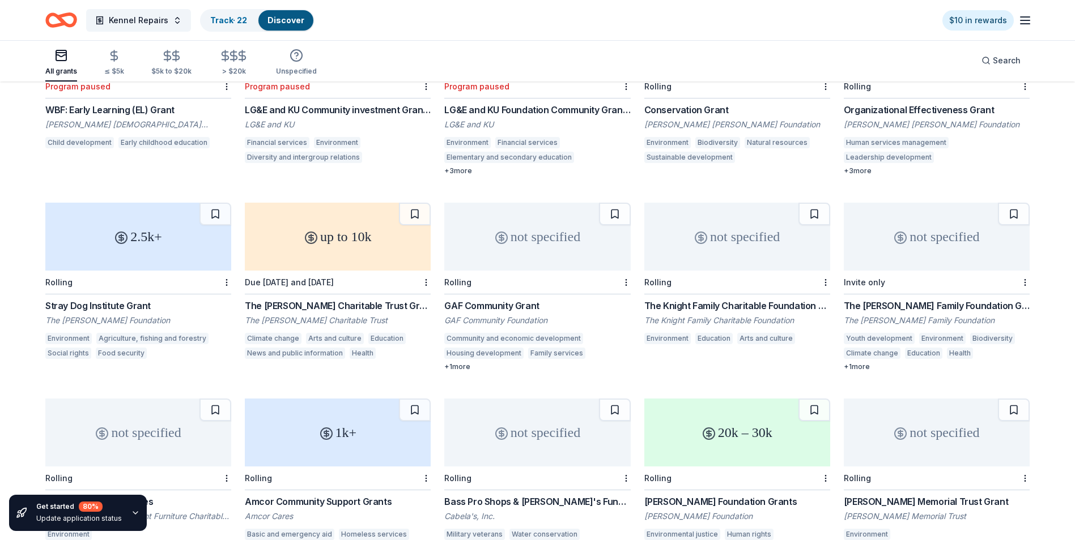
click at [112, 299] on div "Stray Dog Institute Grant" at bounding box center [138, 306] width 186 height 14
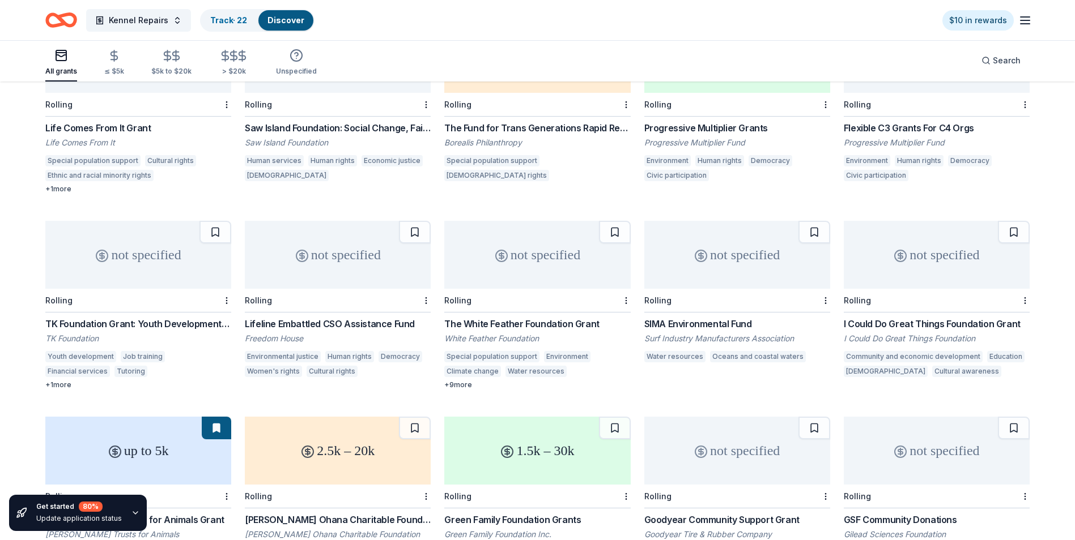
scroll to position [8243, 0]
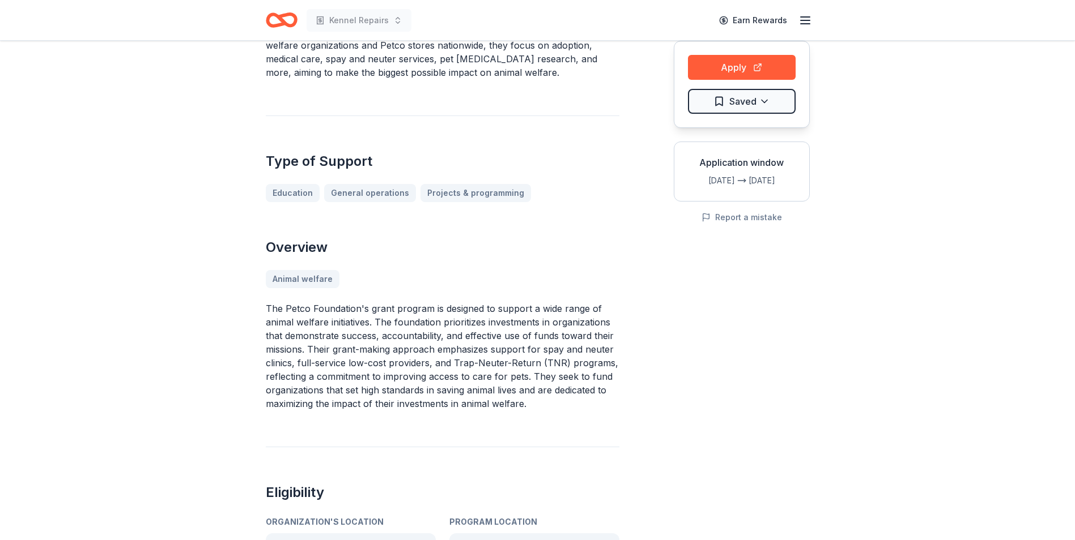
scroll to position [170, 0]
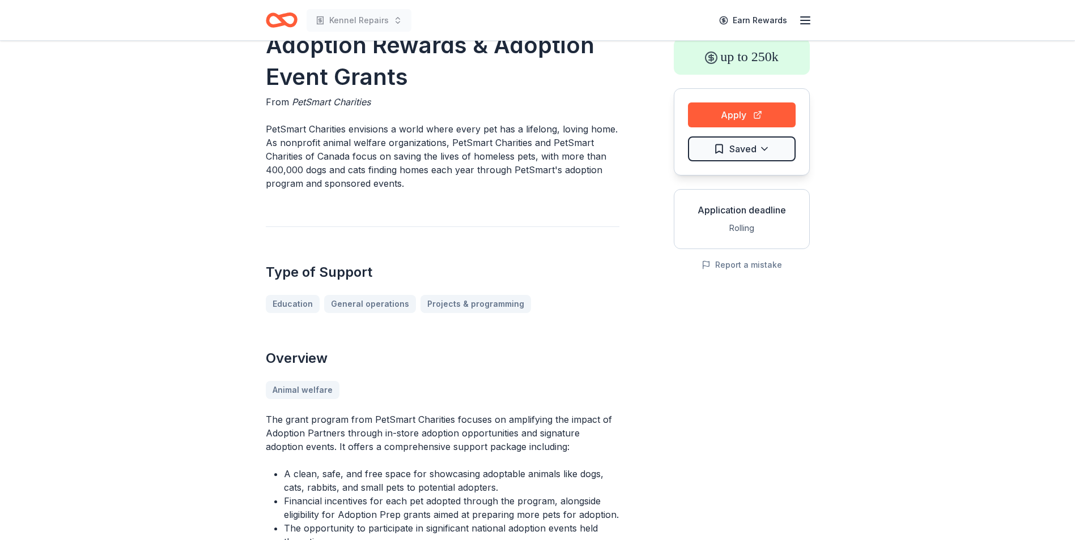
scroll to position [57, 0]
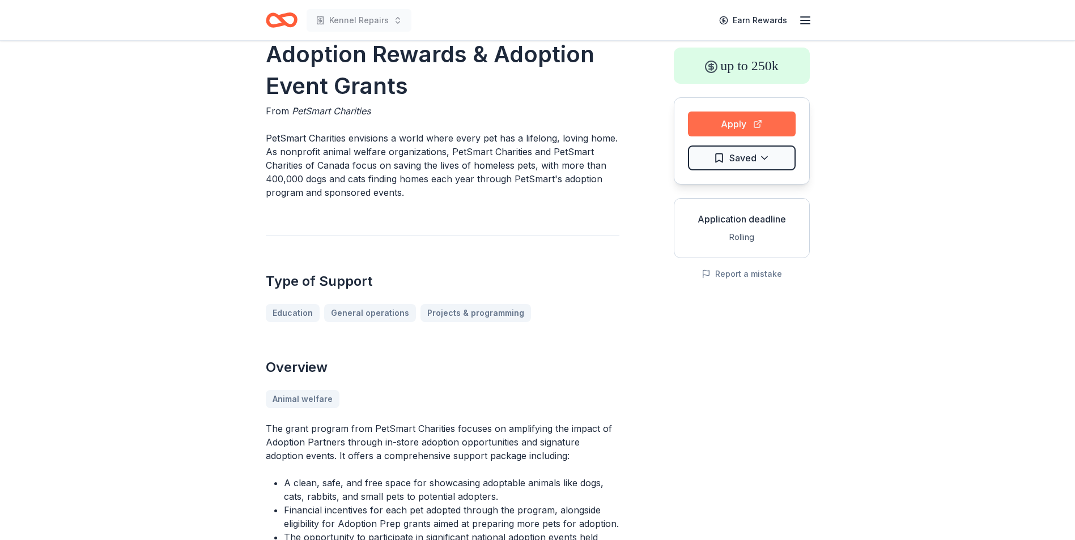
click at [714, 124] on button "Apply" at bounding box center [742, 124] width 108 height 25
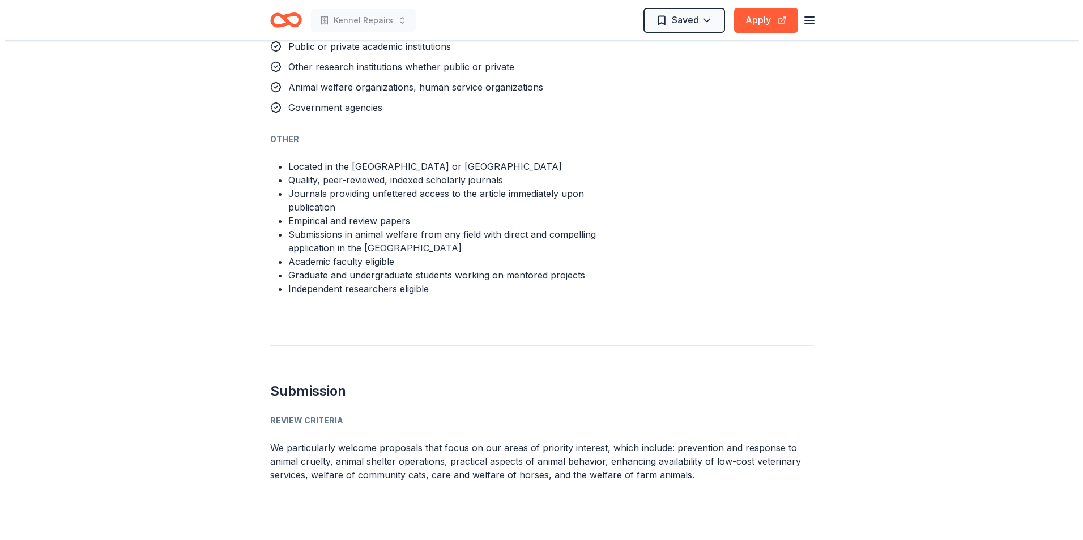
scroll to position [850, 0]
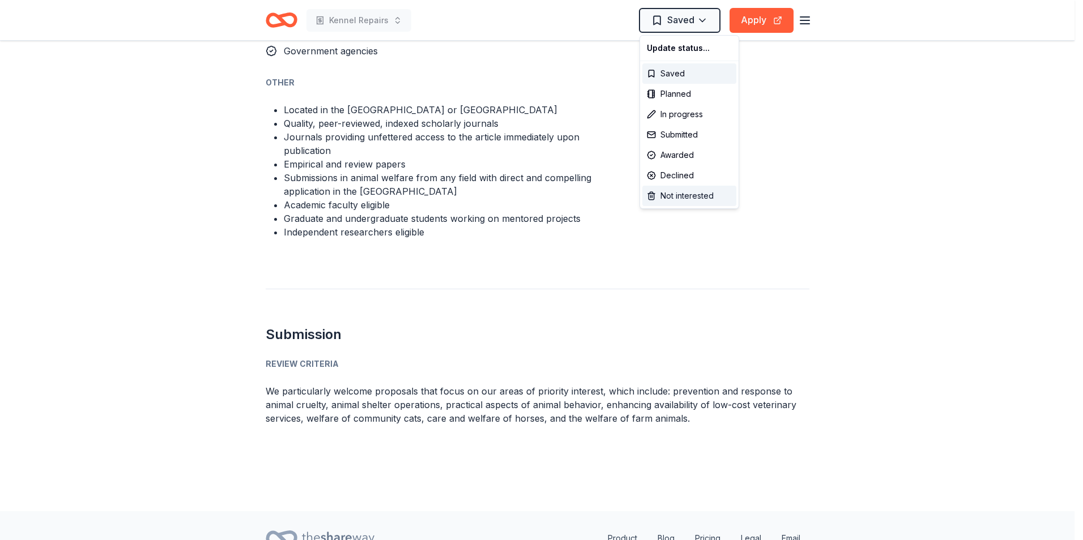
click at [687, 195] on div "Not interested" at bounding box center [689, 196] width 94 height 20
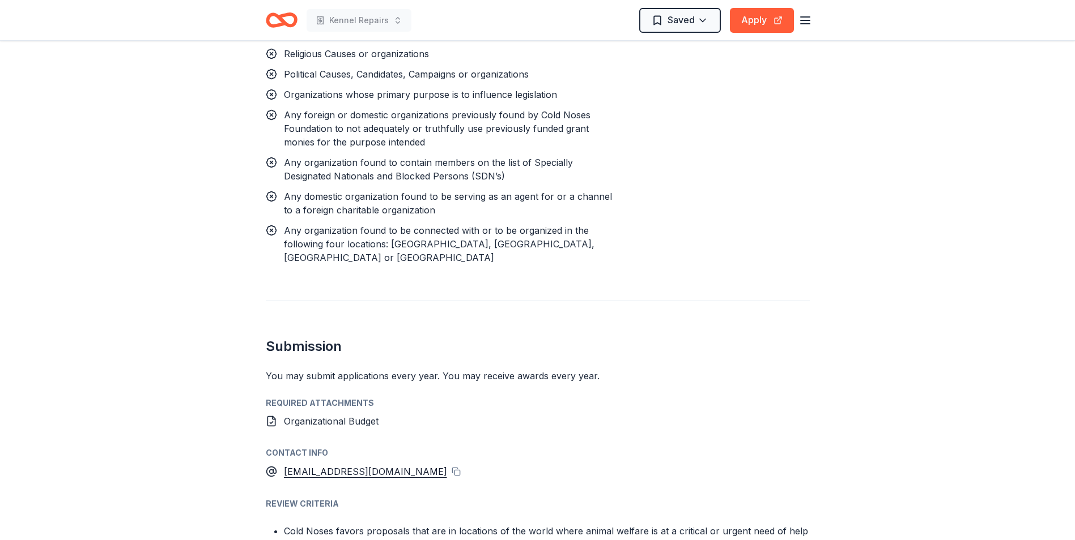
scroll to position [850, 0]
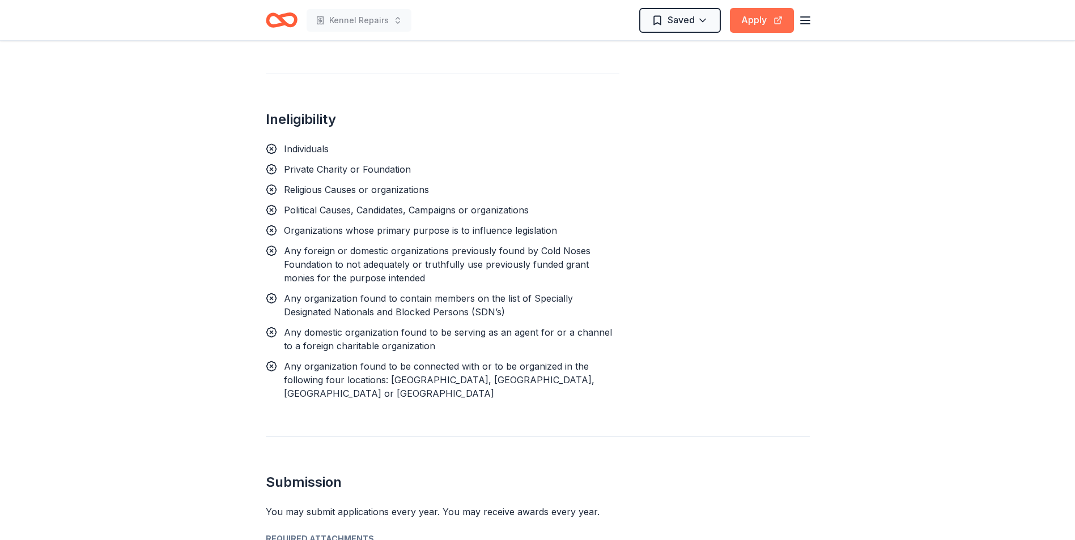
click at [760, 15] on button "Apply" at bounding box center [762, 20] width 64 height 25
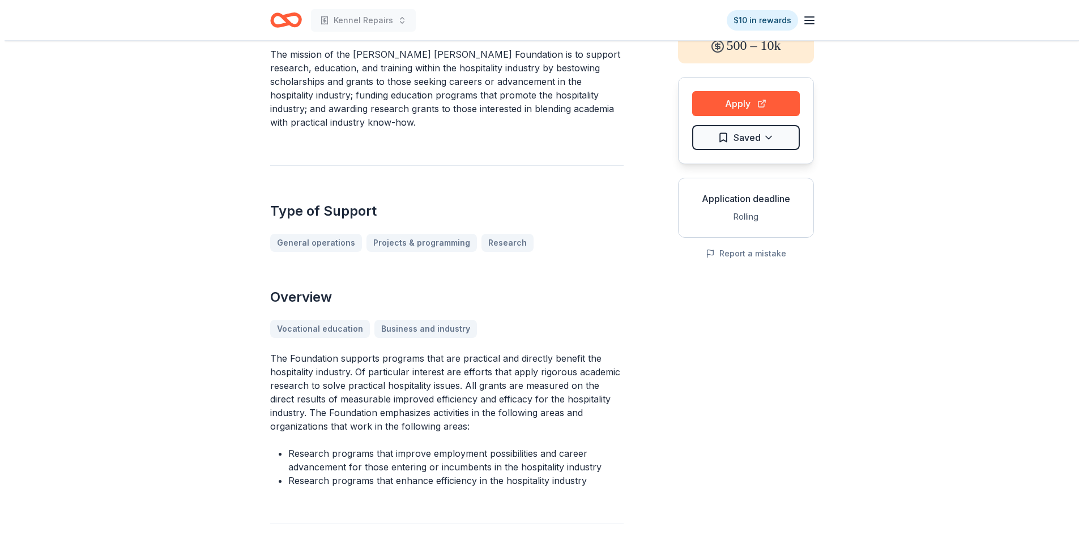
scroll to position [57, 0]
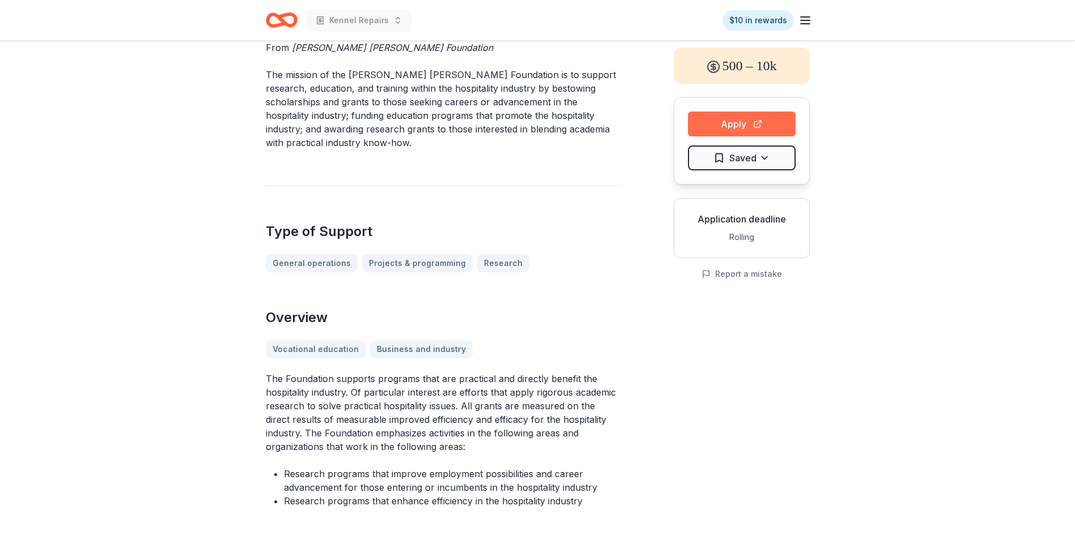
click at [709, 120] on button "Apply" at bounding box center [742, 124] width 108 height 25
click at [761, 161] on html "Kennel Repairs $10 in rewards Research Grant From Timothy S.Y. Lam Foundation T…" at bounding box center [537, 213] width 1075 height 540
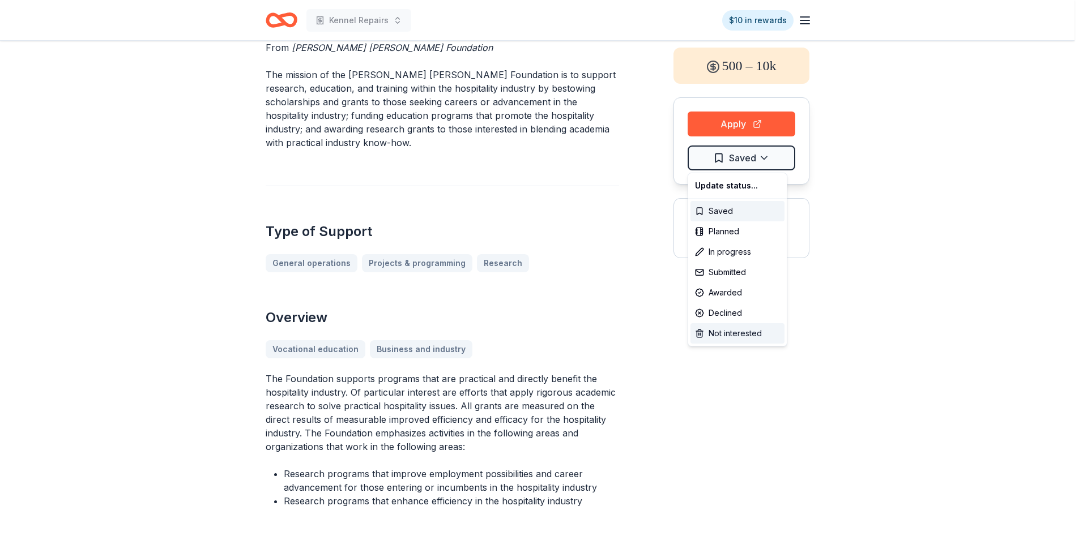
click at [741, 334] on div "Not interested" at bounding box center [738, 333] width 94 height 20
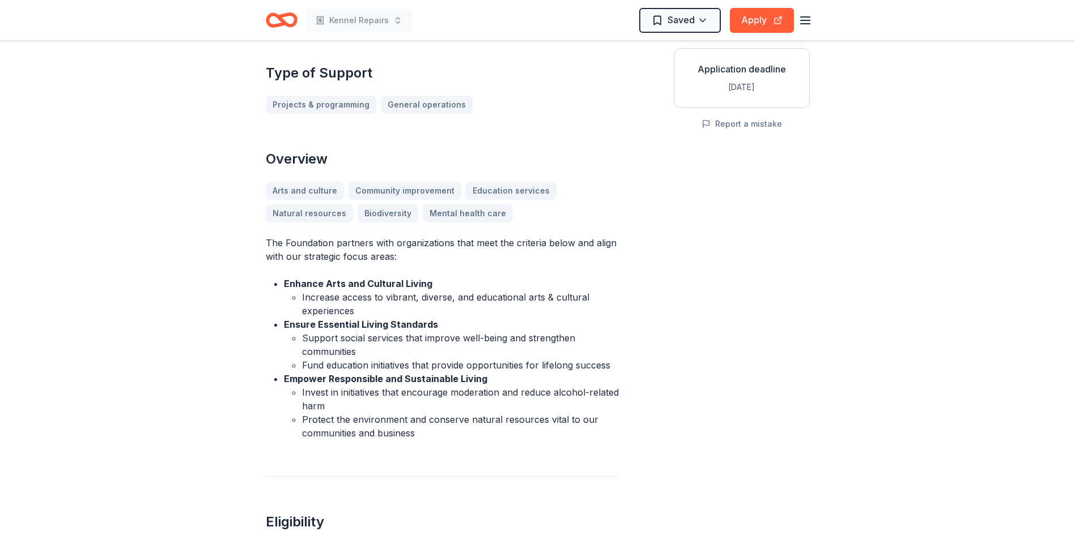
scroll to position [227, 0]
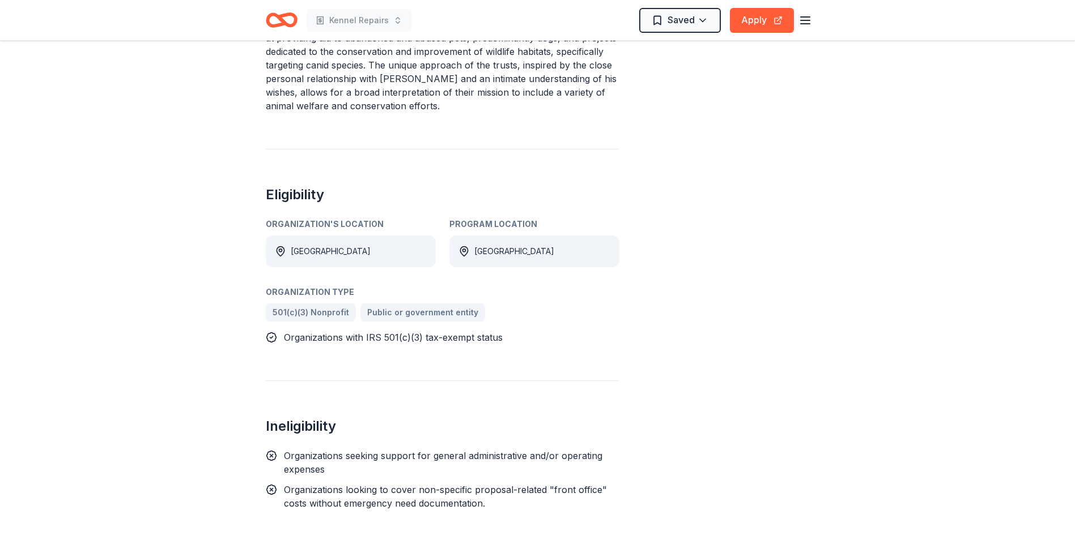
scroll to position [453, 0]
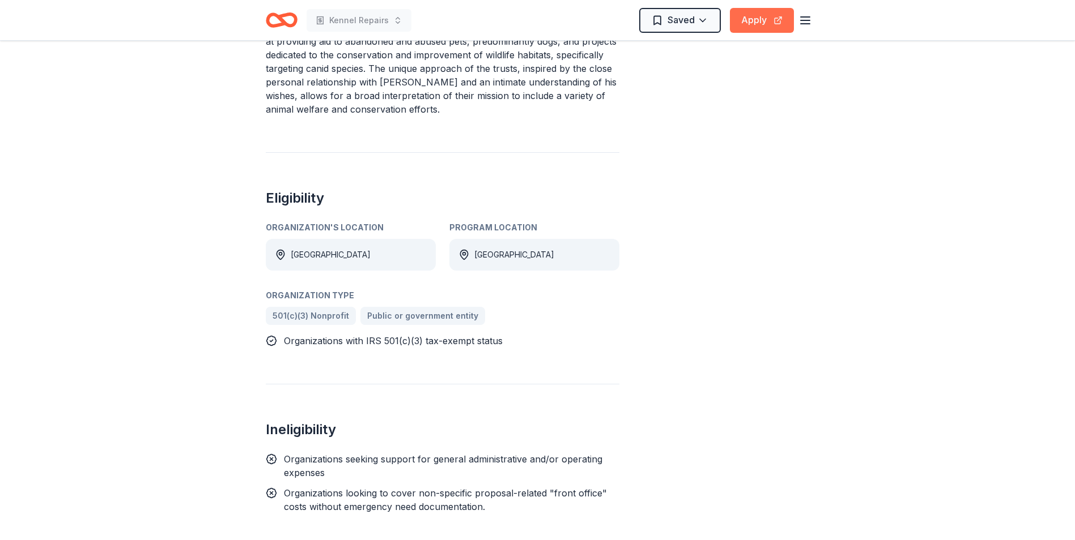
click at [748, 17] on button "Apply" at bounding box center [762, 20] width 64 height 25
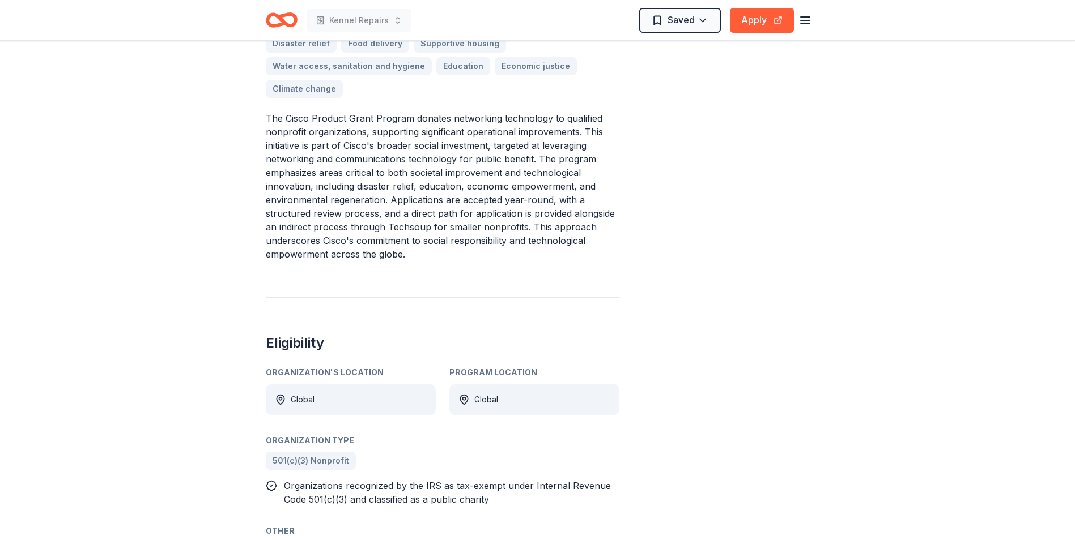
scroll to position [227, 0]
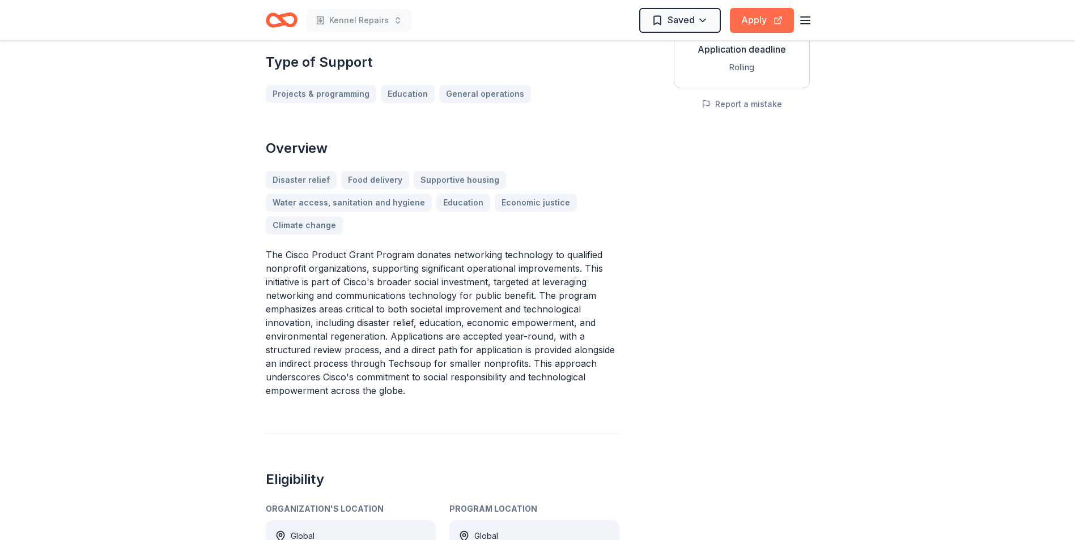
click at [761, 19] on button "Apply" at bounding box center [762, 20] width 64 height 25
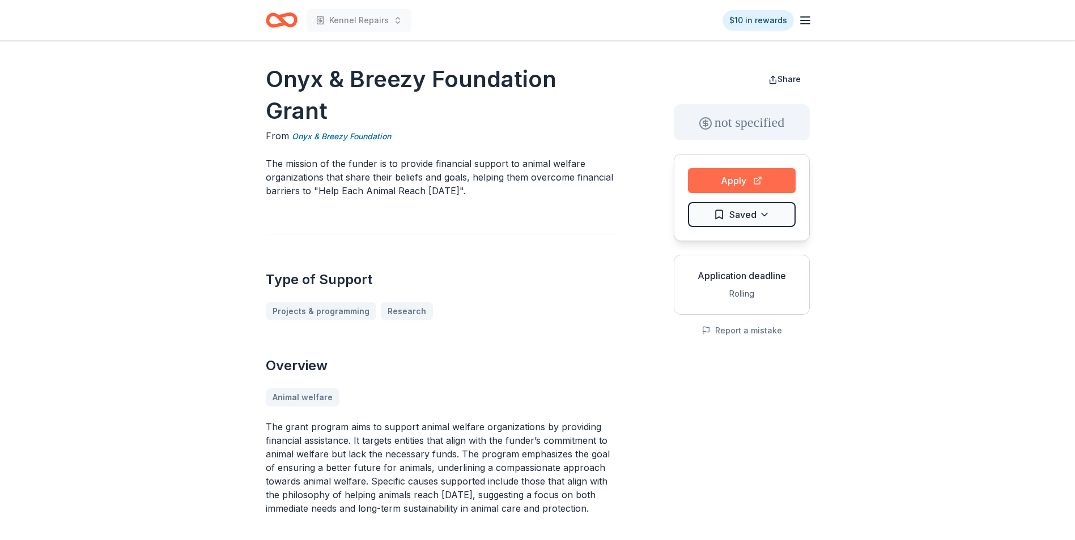
click at [715, 173] on button "Apply" at bounding box center [742, 180] width 108 height 25
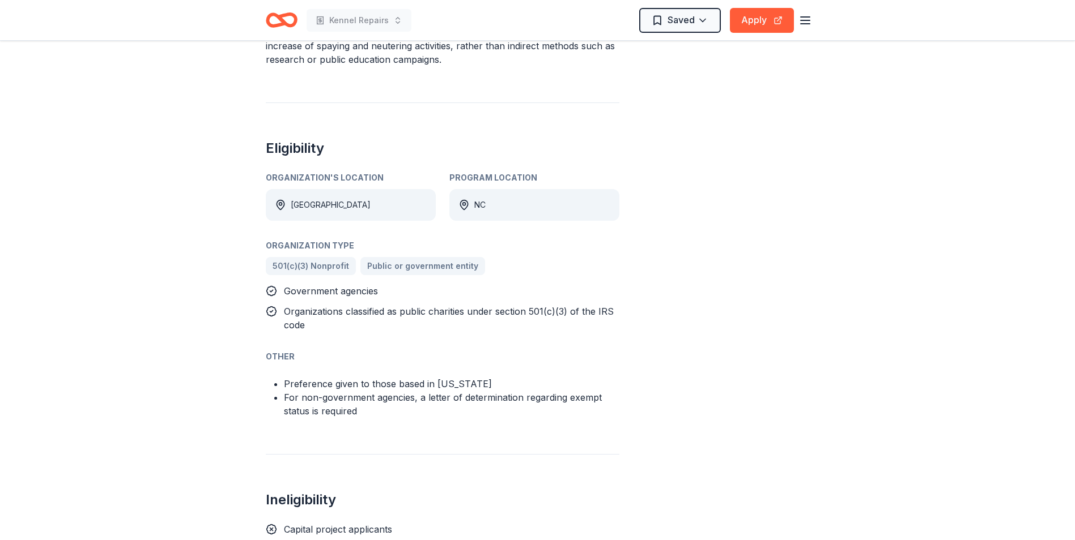
scroll to position [510, 0]
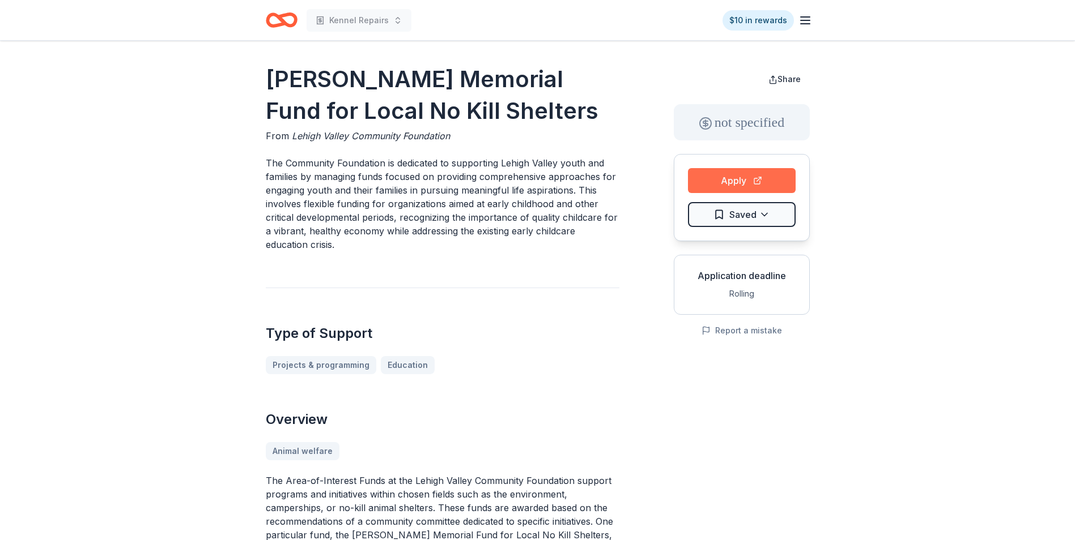
click at [733, 172] on button "Apply" at bounding box center [742, 180] width 108 height 25
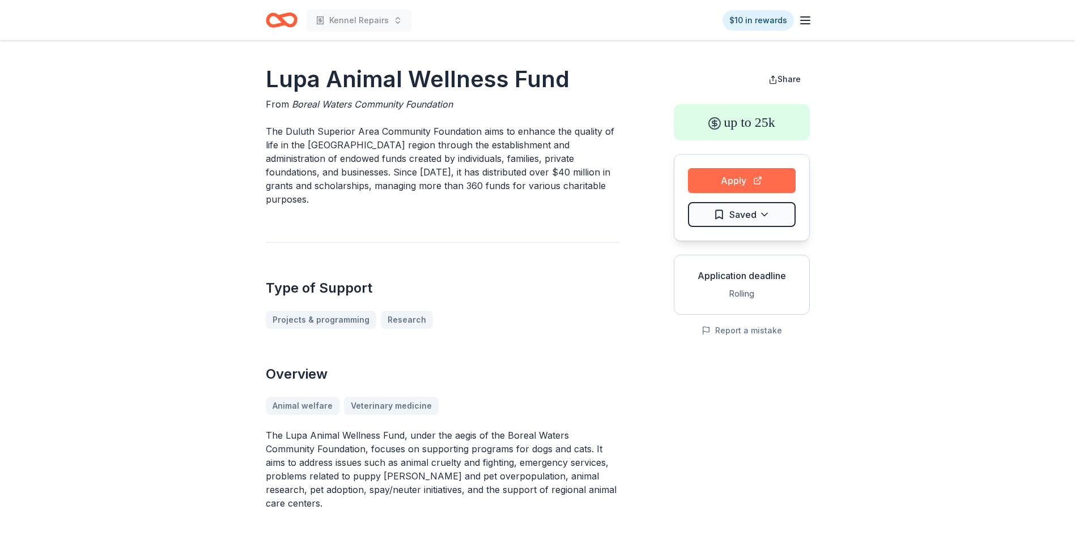
click at [724, 177] on button "Apply" at bounding box center [742, 180] width 108 height 25
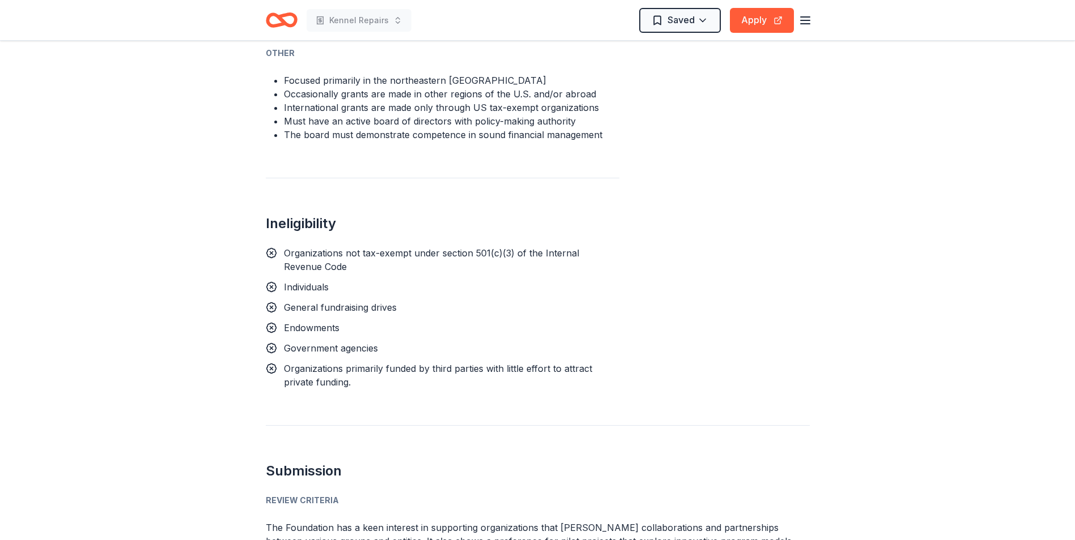
scroll to position [963, 0]
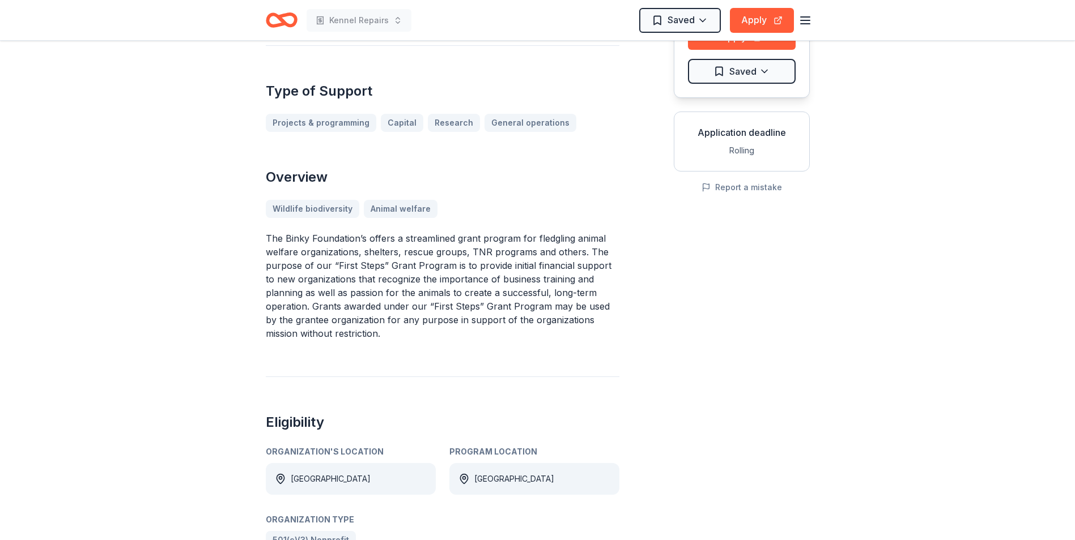
scroll to position [170, 0]
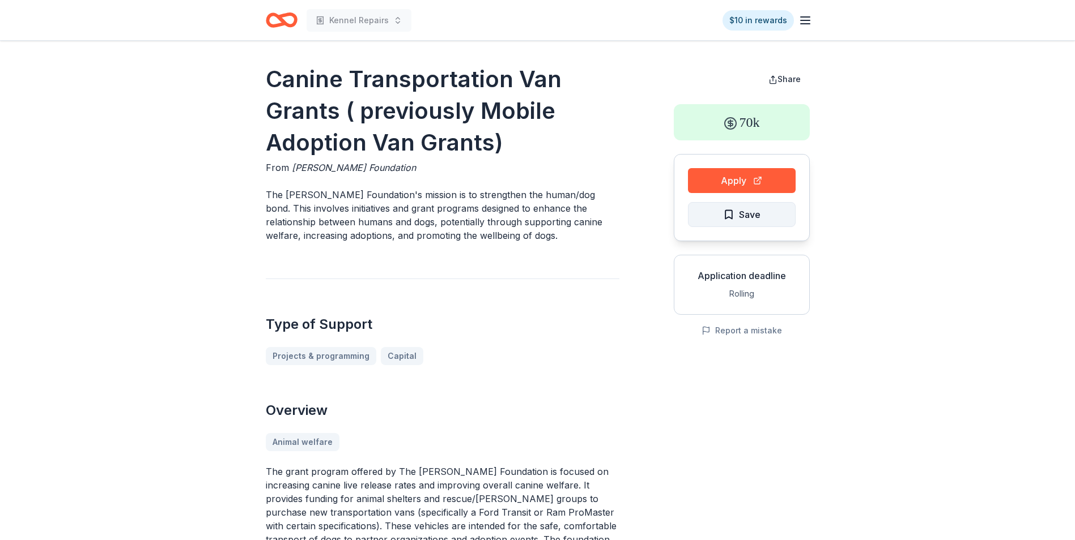
click at [739, 219] on span "Save" at bounding box center [750, 214] width 22 height 15
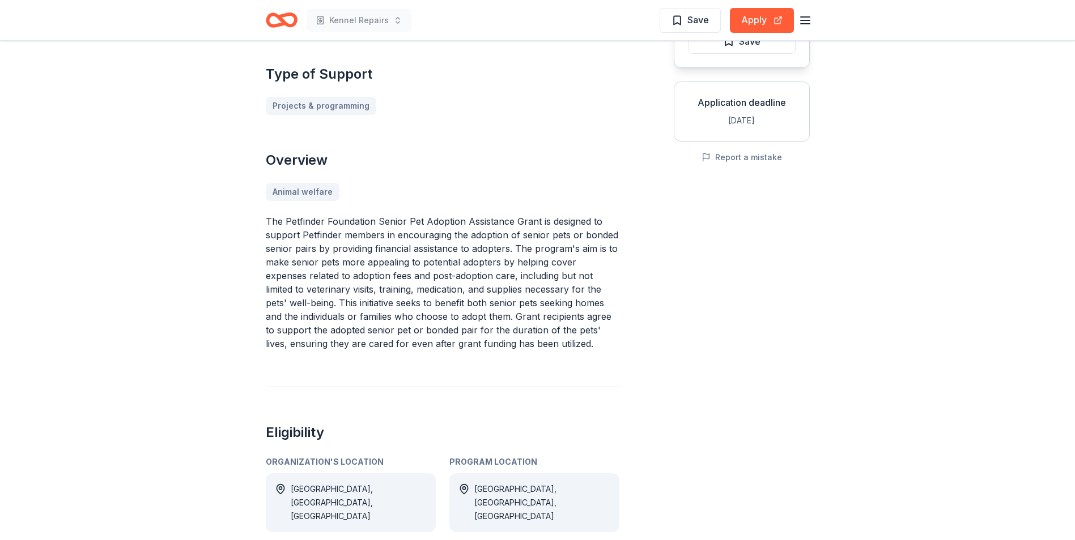
scroll to position [227, 0]
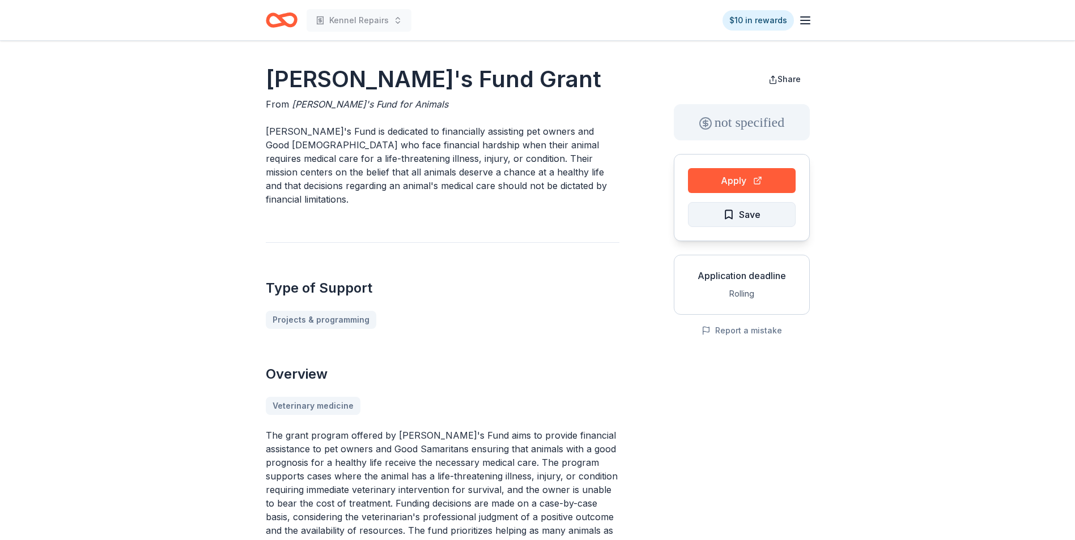
click at [737, 219] on span "Save" at bounding box center [741, 214] width 37 height 15
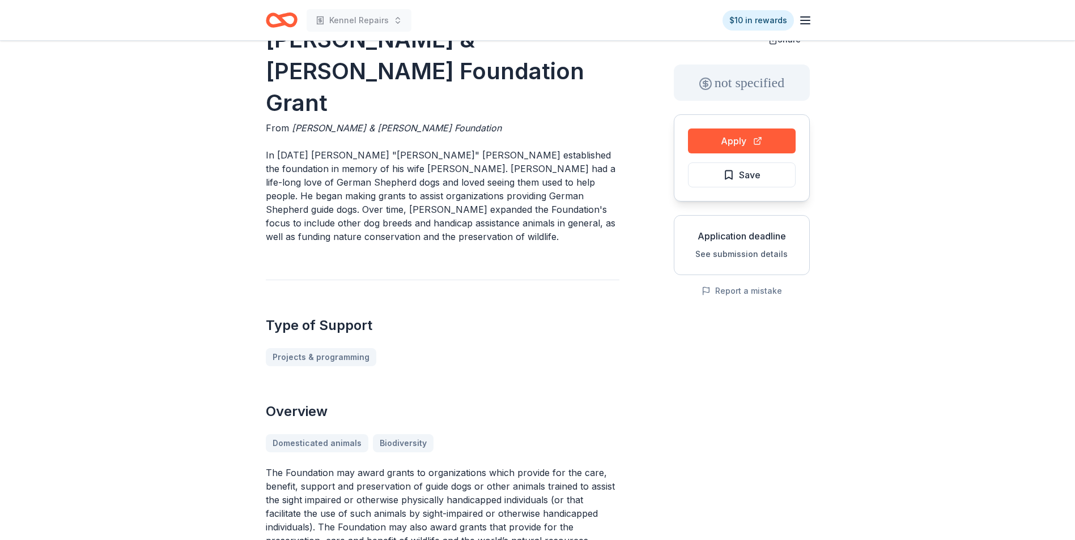
scroll to position [170, 0]
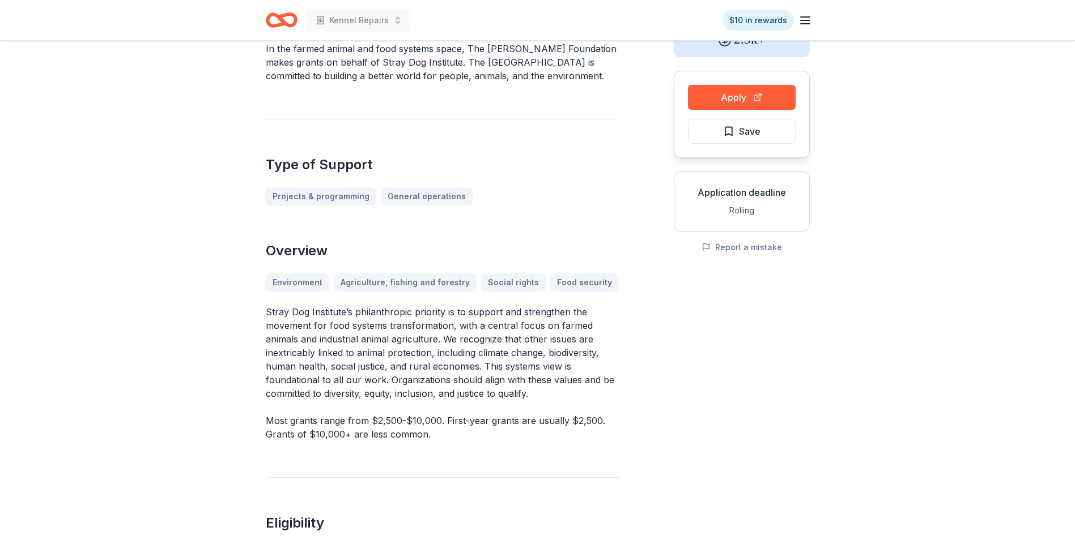
scroll to position [113, 0]
